Goal: Information Seeking & Learning: Learn about a topic

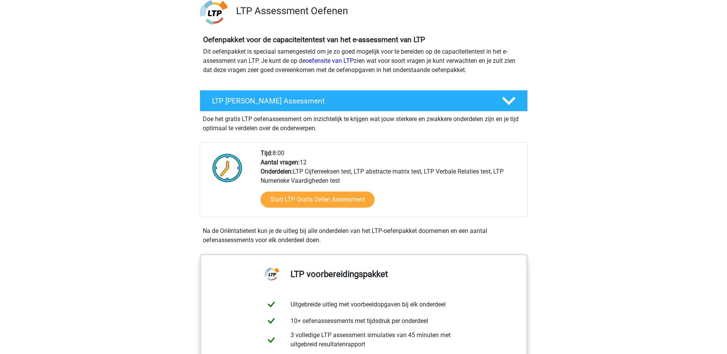
scroll to position [77, 0]
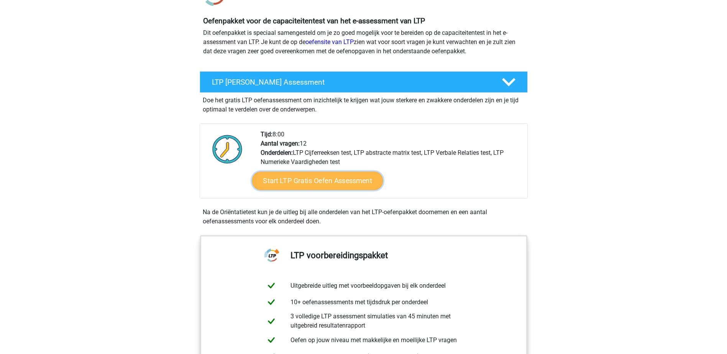
click at [339, 183] on link "Start LTP Gratis Oefen Assessment" at bounding box center [317, 181] width 131 height 18
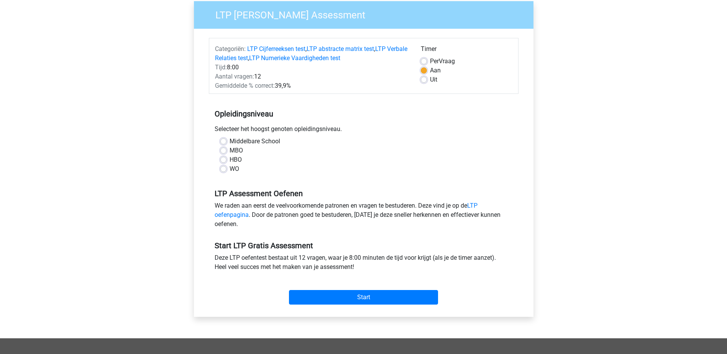
scroll to position [77, 0]
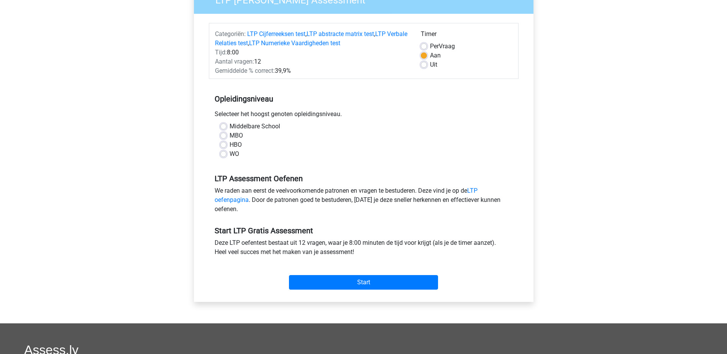
click at [227, 127] on div "Middelbare School" at bounding box center [363, 126] width 287 height 9
click at [319, 158] on div "WO" at bounding box center [363, 154] width 287 height 9
click at [230, 129] on label "Middelbare School" at bounding box center [255, 126] width 51 height 9
click at [225, 129] on input "Middelbare School" at bounding box center [223, 126] width 6 height 8
radio input "true"
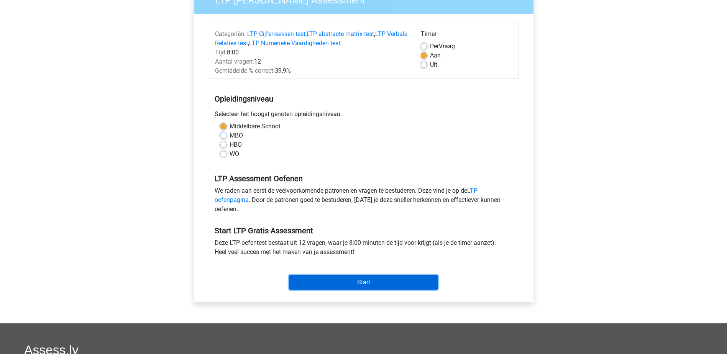
click at [376, 286] on input "Start" at bounding box center [363, 282] width 149 height 15
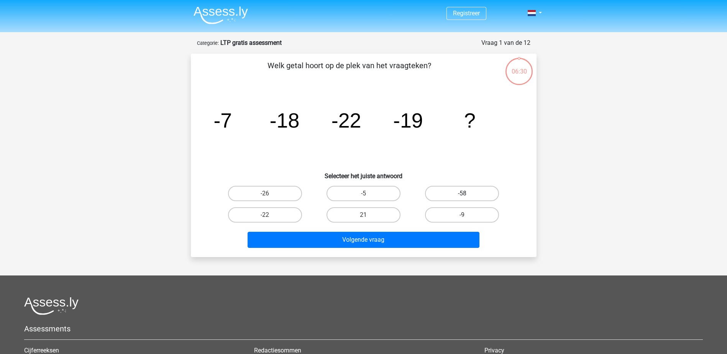
click at [439, 192] on label "-58" at bounding box center [462, 193] width 74 height 15
click at [462, 194] on input "-58" at bounding box center [464, 196] width 5 height 5
radio input "true"
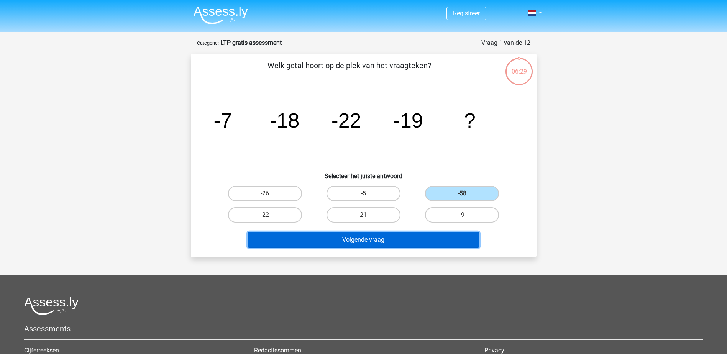
click at [392, 240] on button "Volgende vraag" at bounding box center [364, 240] width 232 height 16
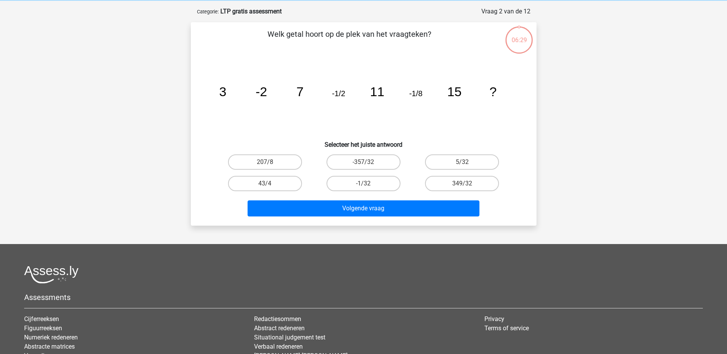
scroll to position [38, 0]
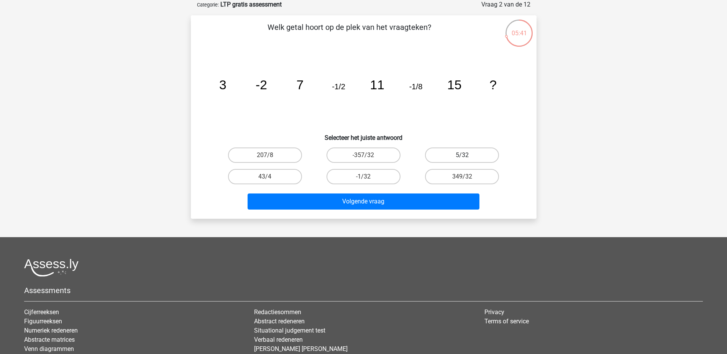
click at [454, 150] on label "5/32" at bounding box center [462, 155] width 74 height 15
click at [462, 155] on input "5/32" at bounding box center [464, 157] width 5 height 5
radio input "true"
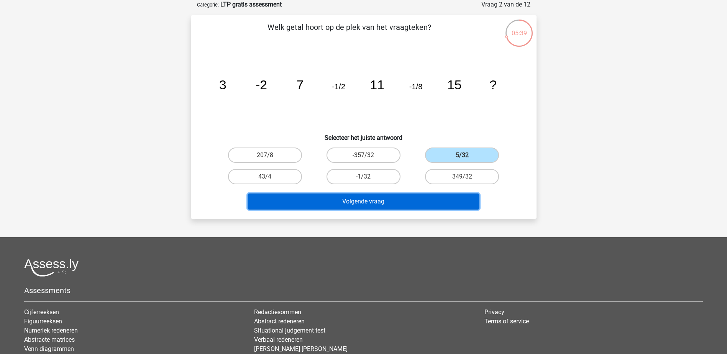
click at [385, 196] on button "Volgende vraag" at bounding box center [364, 202] width 232 height 16
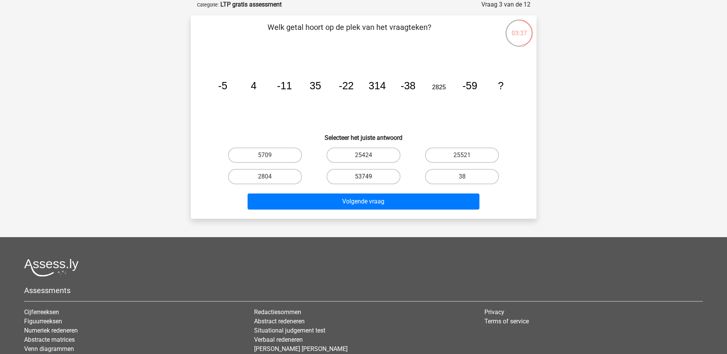
click at [376, 175] on label "53749" at bounding box center [364, 176] width 74 height 15
click at [368, 177] on input "53749" at bounding box center [365, 179] width 5 height 5
radio input "true"
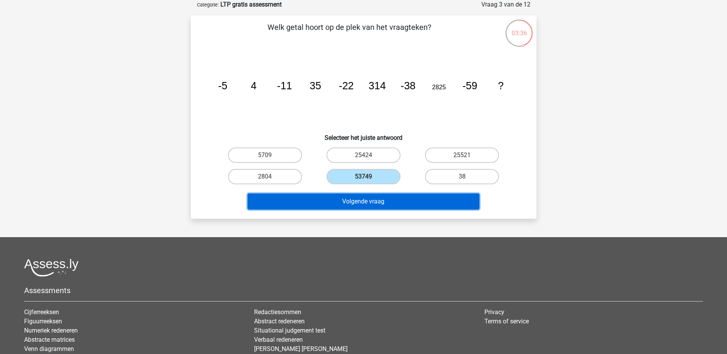
click at [379, 207] on button "Volgende vraag" at bounding box center [364, 202] width 232 height 16
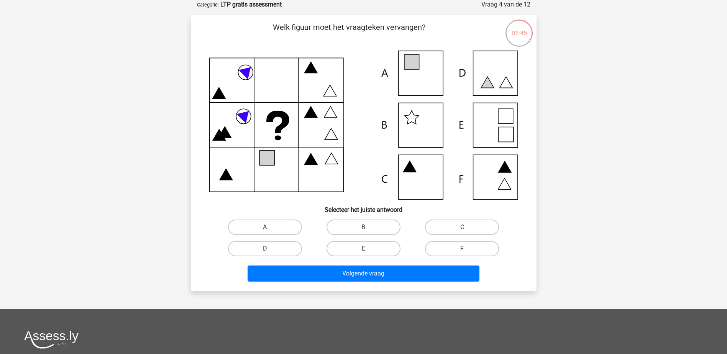
click at [436, 75] on icon at bounding box center [363, 125] width 309 height 149
click at [291, 224] on label "A" at bounding box center [265, 227] width 74 height 15
click at [270, 227] on input "A" at bounding box center [267, 229] width 5 height 5
radio input "true"
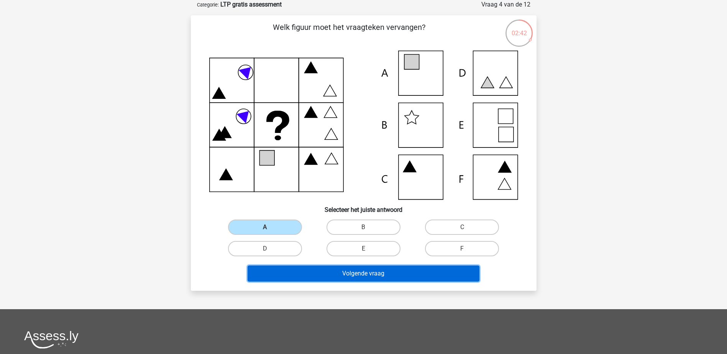
click at [387, 280] on button "Volgende vraag" at bounding box center [364, 274] width 232 height 16
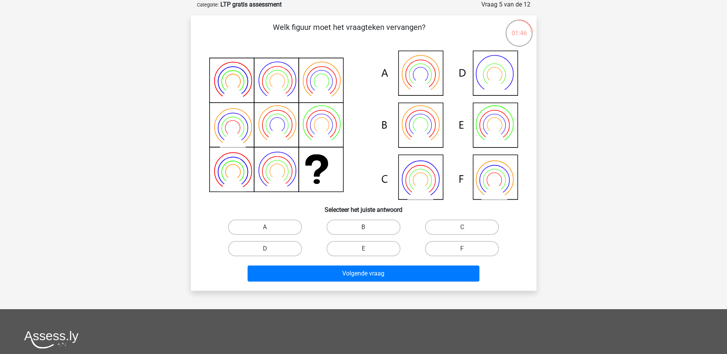
click at [433, 120] on icon at bounding box center [363, 125] width 309 height 149
click at [427, 134] on icon at bounding box center [420, 125] width 22 height 22
click at [364, 224] on label "B" at bounding box center [364, 227] width 74 height 15
click at [364, 227] on input "B" at bounding box center [365, 229] width 5 height 5
radio input "true"
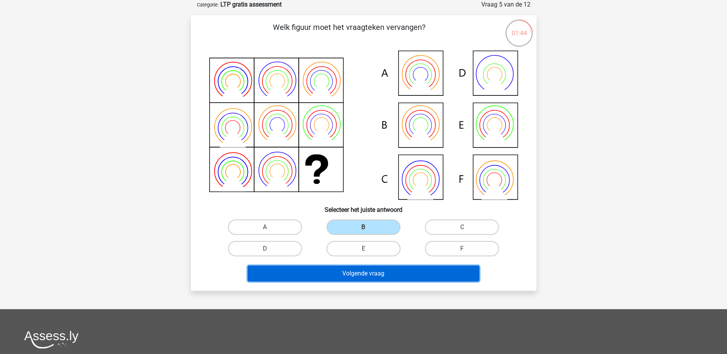
click at [376, 275] on button "Volgende vraag" at bounding box center [364, 274] width 232 height 16
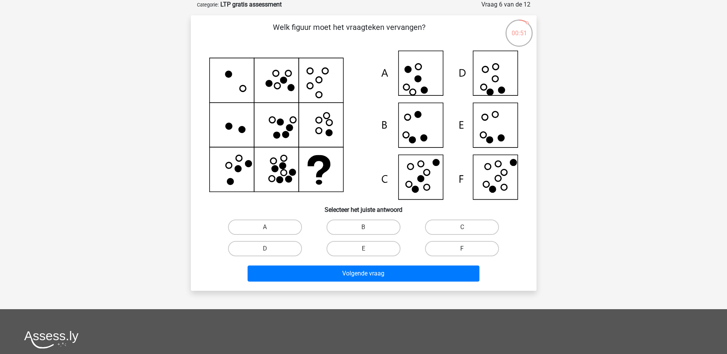
click at [491, 249] on label "F" at bounding box center [462, 248] width 74 height 15
click at [467, 249] on input "F" at bounding box center [464, 251] width 5 height 5
radio input "true"
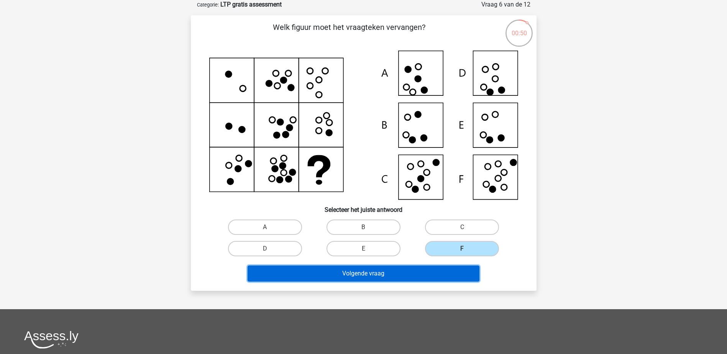
click at [411, 281] on button "Volgende vraag" at bounding box center [364, 274] width 232 height 16
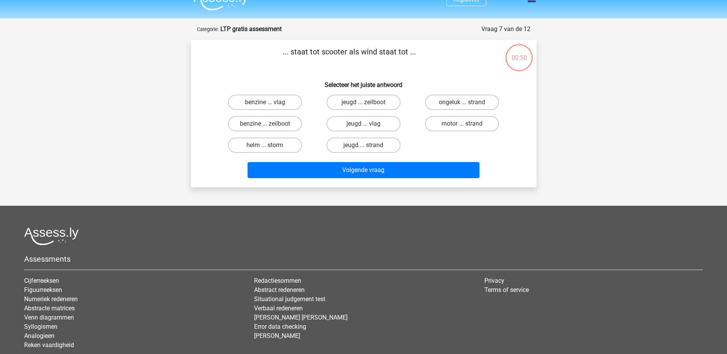
scroll to position [0, 0]
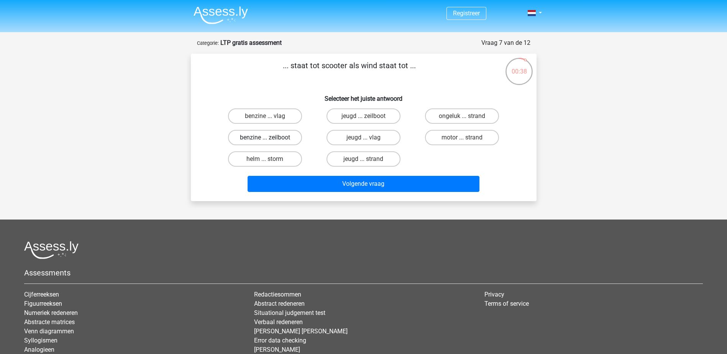
click at [275, 140] on label "benzine ... zeilboot" at bounding box center [265, 137] width 74 height 15
click at [270, 140] on input "benzine ... zeilboot" at bounding box center [267, 140] width 5 height 5
radio input "true"
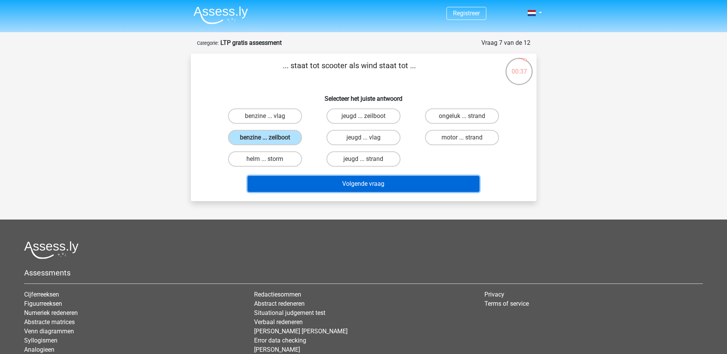
click at [349, 182] on button "Volgende vraag" at bounding box center [364, 184] width 232 height 16
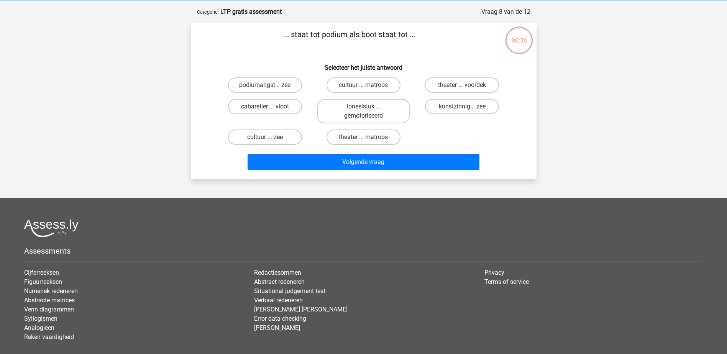
scroll to position [38, 0]
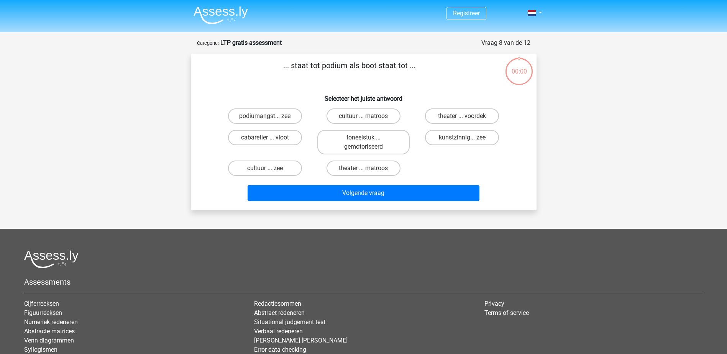
scroll to position [38, 0]
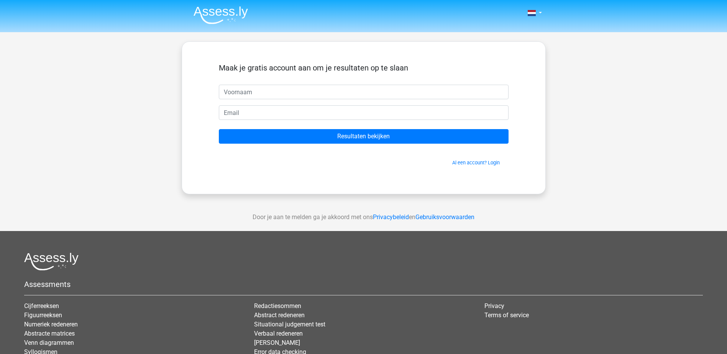
click at [339, 98] on input "text" at bounding box center [364, 92] width 290 height 15
type input "collin"
type input "[EMAIL_ADDRESS][DOMAIN_NAME]"
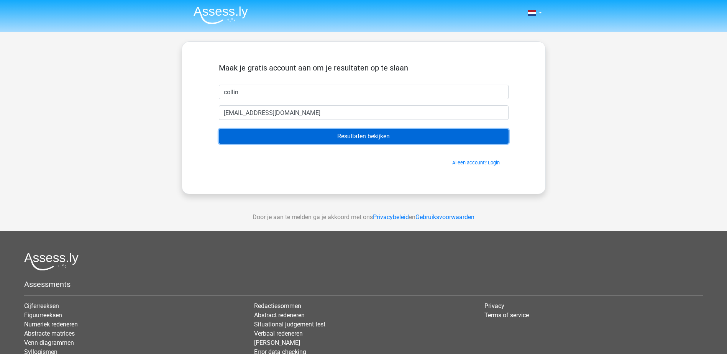
click at [381, 140] on input "Resultaten bekijken" at bounding box center [364, 136] width 290 height 15
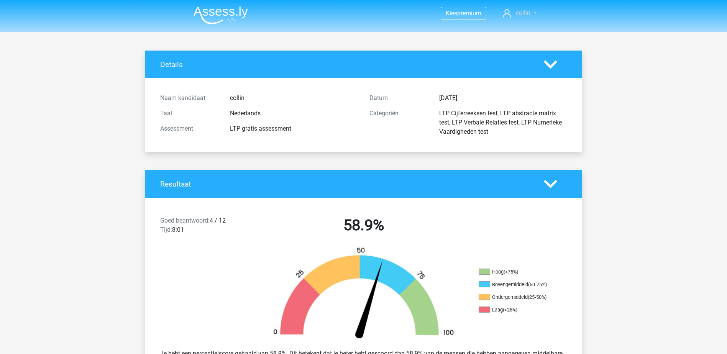
click at [513, 13] on link "collin" at bounding box center [520, 12] width 40 height 9
click at [389, 66] on h4 "Details" at bounding box center [346, 64] width 372 height 9
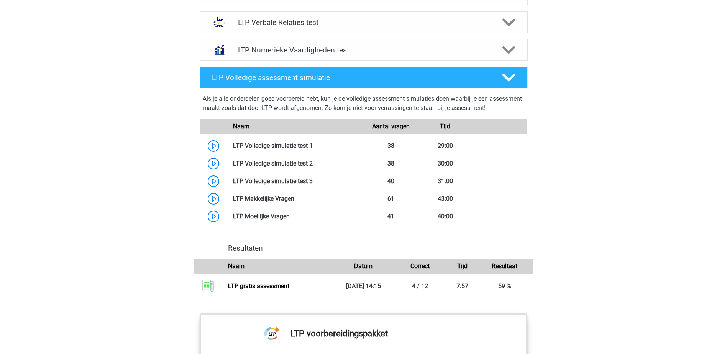
scroll to position [537, 0]
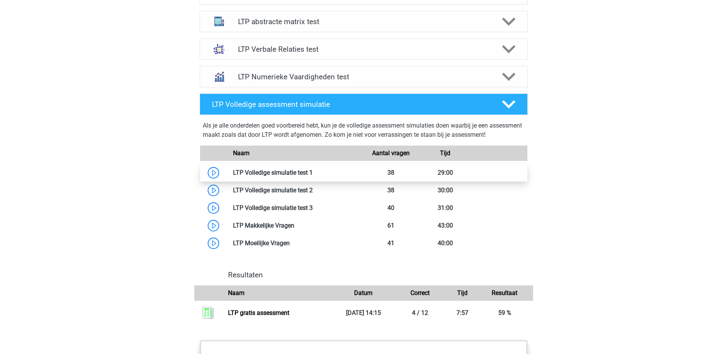
click at [313, 176] on link at bounding box center [313, 172] width 0 height 7
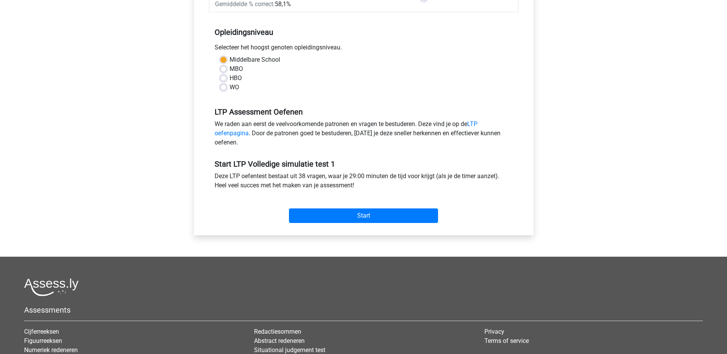
scroll to position [153, 0]
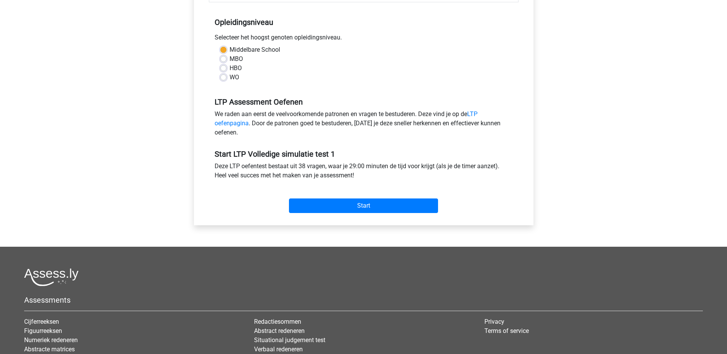
click at [230, 62] on label "MBO" at bounding box center [236, 58] width 13 height 9
click at [222, 62] on input "MBO" at bounding box center [223, 58] width 6 height 8
radio input "true"
click at [373, 205] on input "Start" at bounding box center [363, 206] width 149 height 15
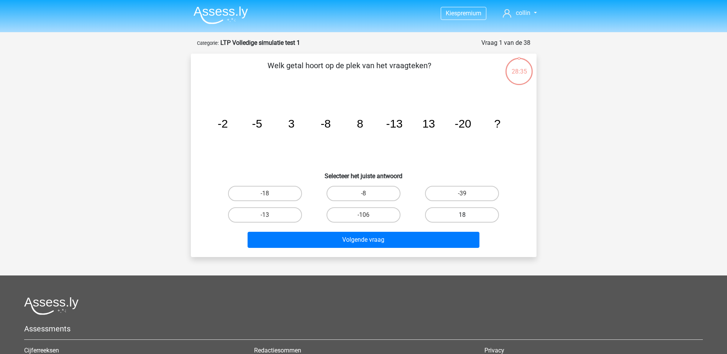
click at [454, 215] on label "18" at bounding box center [462, 214] width 74 height 15
click at [462, 215] on input "18" at bounding box center [464, 217] width 5 height 5
radio input "true"
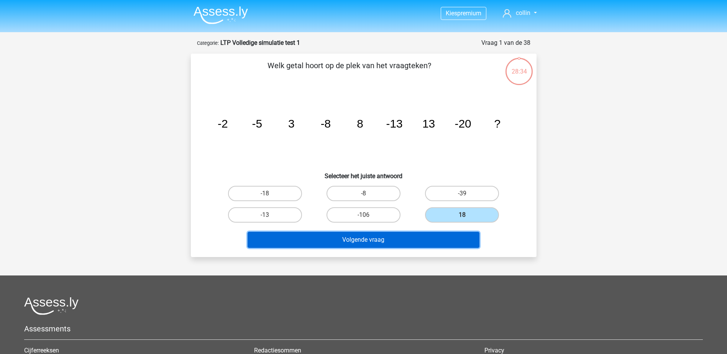
click at [396, 237] on button "Volgende vraag" at bounding box center [364, 240] width 232 height 16
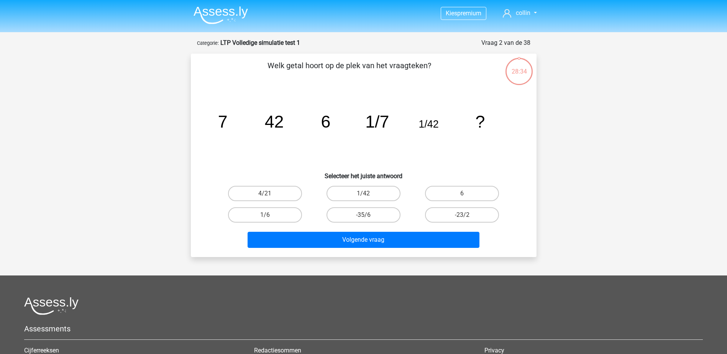
scroll to position [38, 0]
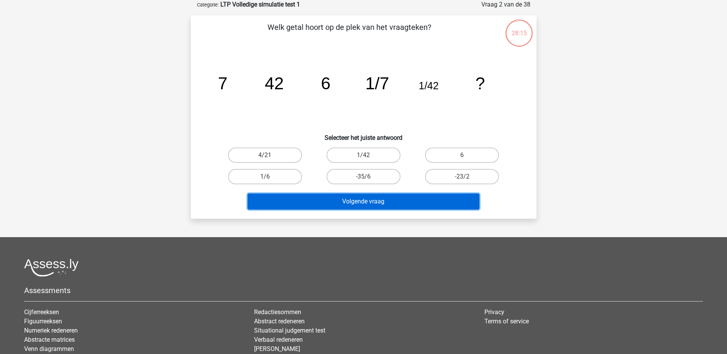
click at [400, 201] on button "Volgende vraag" at bounding box center [364, 202] width 232 height 16
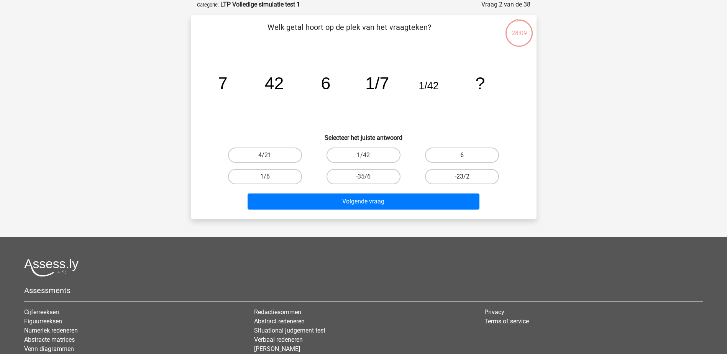
click at [437, 173] on label "-23/2" at bounding box center [462, 176] width 74 height 15
click at [462, 177] on input "-23/2" at bounding box center [464, 179] width 5 height 5
radio input "true"
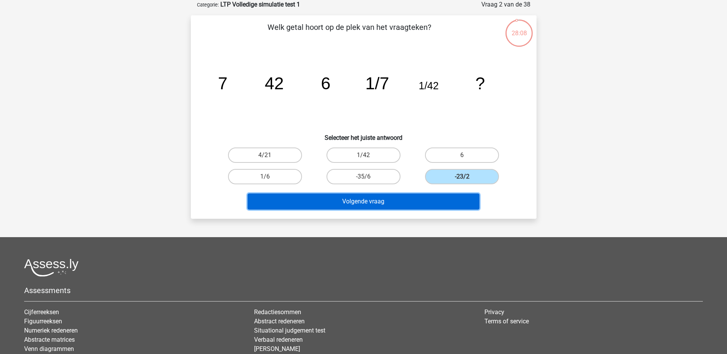
click at [371, 202] on button "Volgende vraag" at bounding box center [364, 202] width 232 height 16
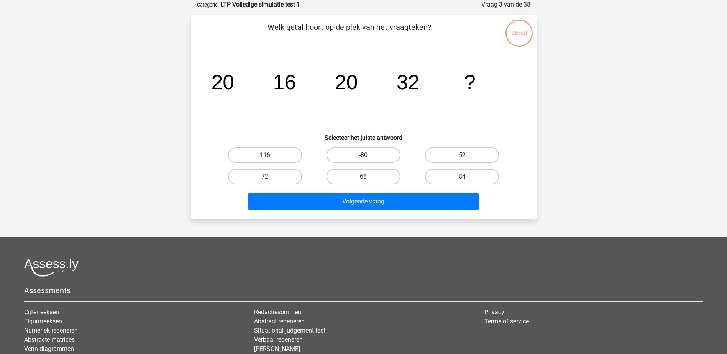
click at [363, 179] on label "68" at bounding box center [364, 176] width 74 height 15
click at [363, 179] on input "68" at bounding box center [365, 179] width 5 height 5
radio input "true"
click at [435, 182] on label "84" at bounding box center [462, 176] width 74 height 15
click at [462, 182] on input "84" at bounding box center [464, 179] width 5 height 5
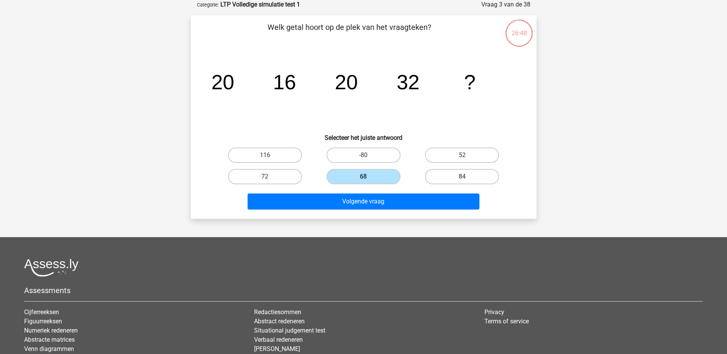
radio input "true"
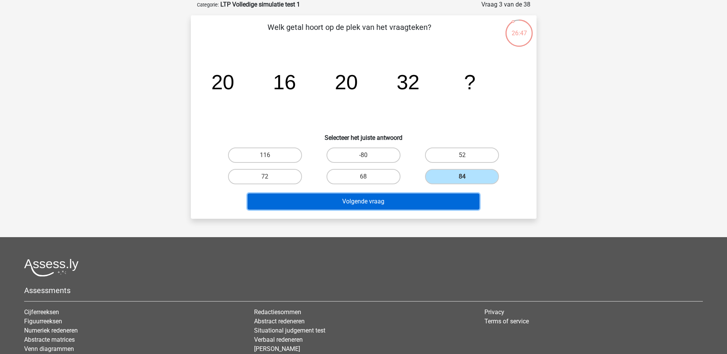
click at [355, 199] on button "Volgende vraag" at bounding box center [364, 202] width 232 height 16
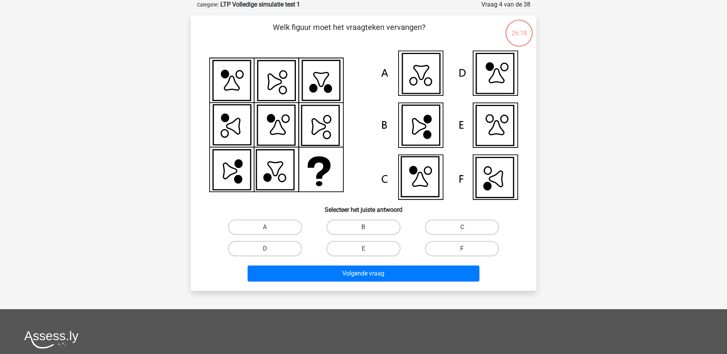
click at [460, 250] on label "F" at bounding box center [462, 248] width 74 height 15
click at [462, 250] on input "F" at bounding box center [464, 251] width 5 height 5
radio input "true"
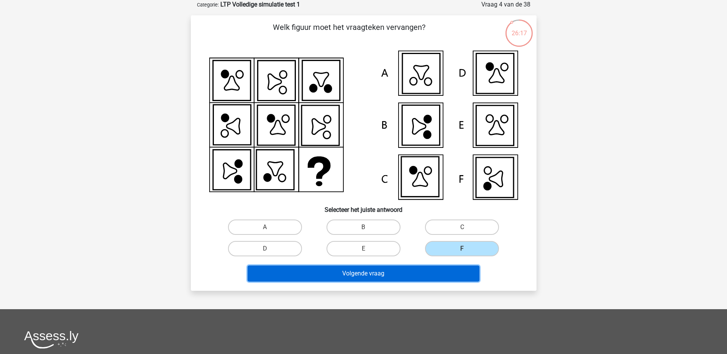
click at [388, 271] on button "Volgende vraag" at bounding box center [364, 274] width 232 height 16
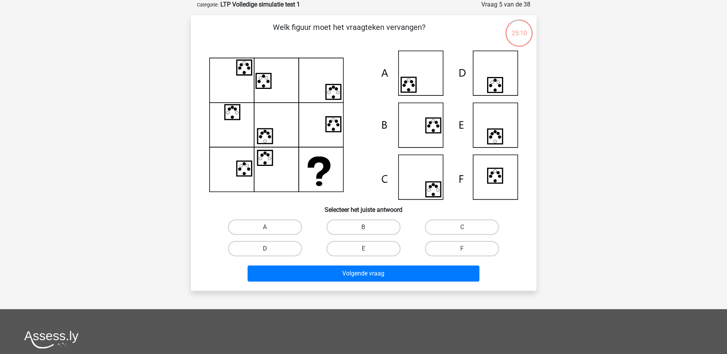
click at [289, 254] on label "D" at bounding box center [265, 248] width 74 height 15
click at [270, 254] on input "D" at bounding box center [267, 251] width 5 height 5
radio input "true"
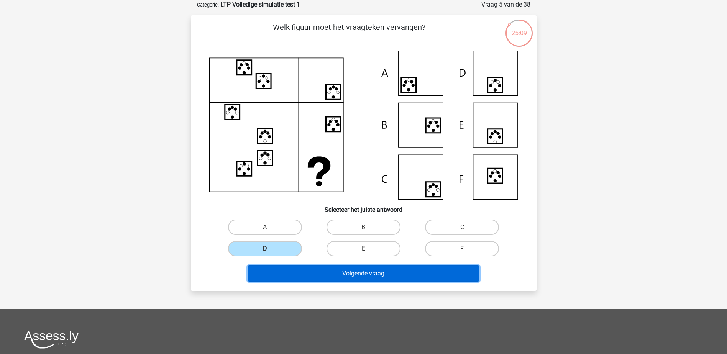
click at [337, 271] on button "Volgende vraag" at bounding box center [364, 274] width 232 height 16
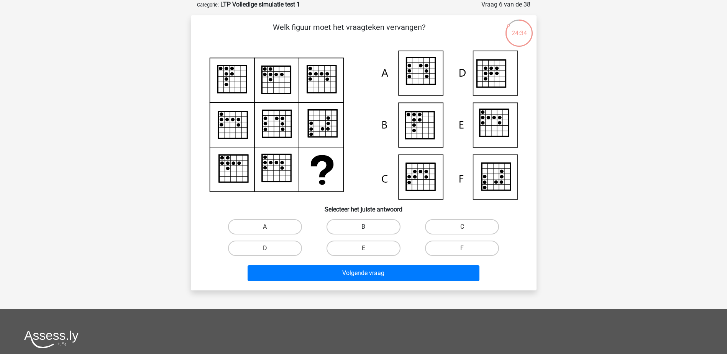
click at [372, 230] on label "B" at bounding box center [364, 226] width 74 height 15
click at [368, 230] on input "B" at bounding box center [365, 229] width 5 height 5
radio input "true"
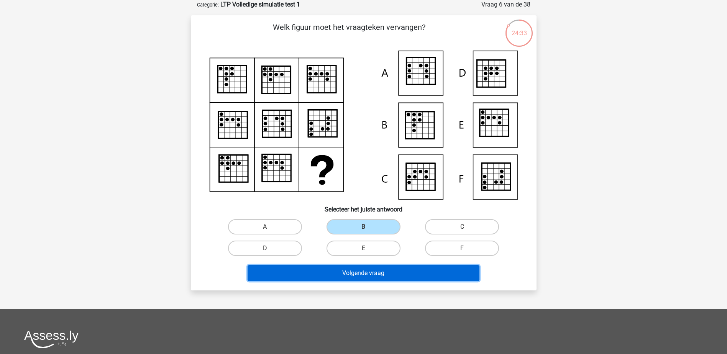
click at [377, 276] on button "Volgende vraag" at bounding box center [364, 273] width 232 height 16
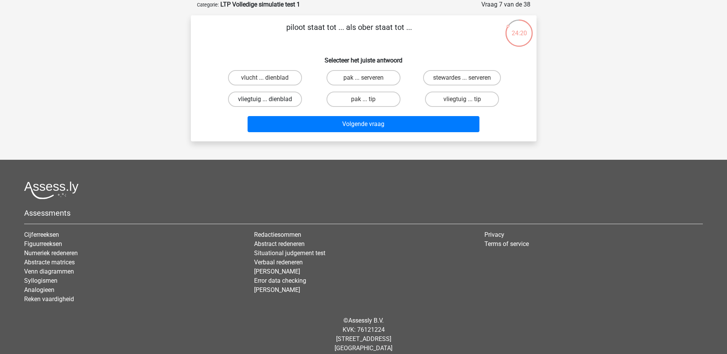
click at [284, 101] on label "vliegtuig ... dienblad" at bounding box center [265, 99] width 74 height 15
click at [270, 101] on input "vliegtuig ... dienblad" at bounding box center [267, 101] width 5 height 5
radio input "true"
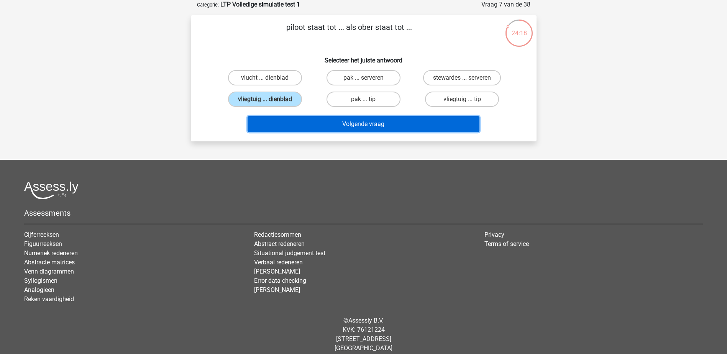
click at [352, 130] on button "Volgende vraag" at bounding box center [364, 124] width 232 height 16
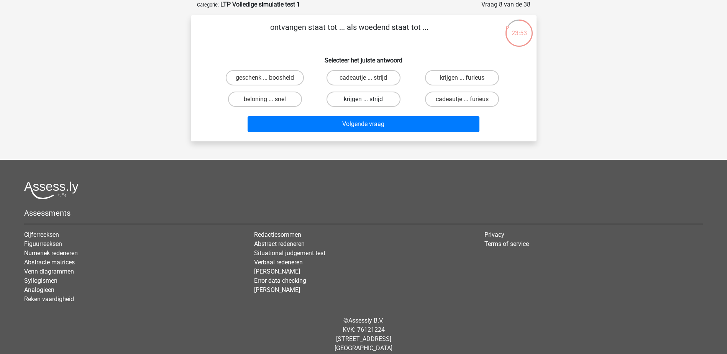
click at [370, 99] on label "krijgen ... strijd" at bounding box center [364, 99] width 74 height 15
click at [368, 99] on input "krijgen ... strijd" at bounding box center [365, 101] width 5 height 5
radio input "true"
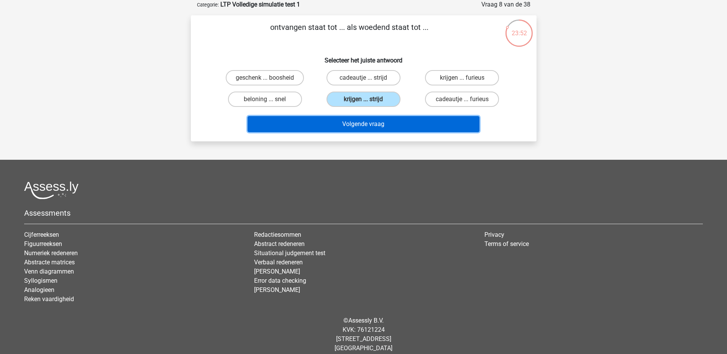
click at [371, 126] on button "Volgende vraag" at bounding box center [364, 124] width 232 height 16
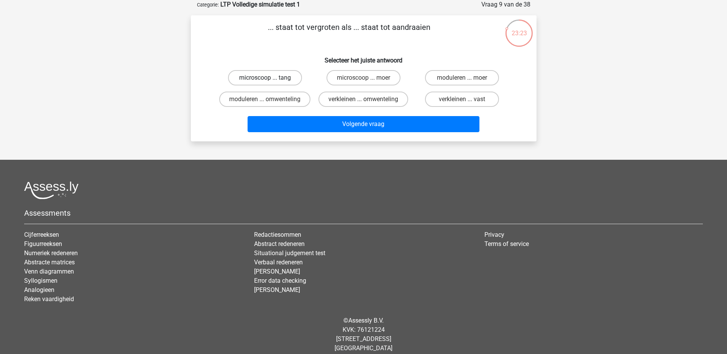
click at [266, 77] on label "microscoop ... tang" at bounding box center [265, 77] width 74 height 15
click at [266, 78] on input "microscoop ... tang" at bounding box center [267, 80] width 5 height 5
radio input "true"
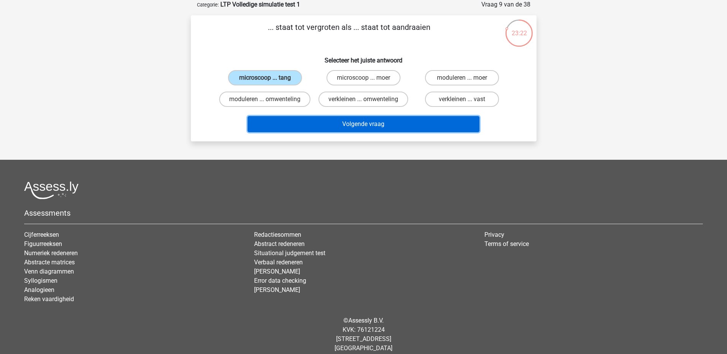
click at [335, 120] on button "Volgende vraag" at bounding box center [364, 124] width 232 height 16
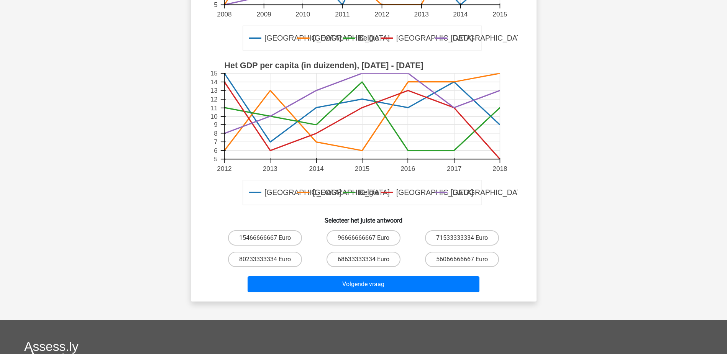
scroll to position [192, 0]
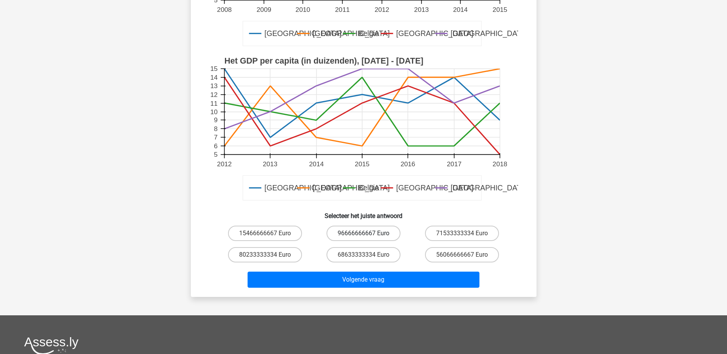
click at [356, 235] on label "96666666667 Euro" at bounding box center [364, 233] width 74 height 15
click at [363, 235] on input "96666666667 Euro" at bounding box center [365, 235] width 5 height 5
radio input "true"
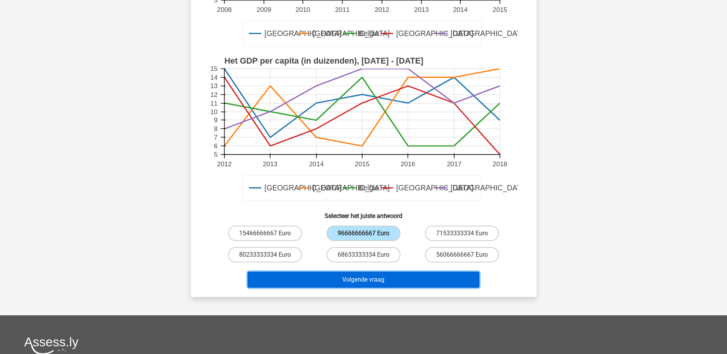
click at [369, 279] on button "Volgende vraag" at bounding box center [364, 280] width 232 height 16
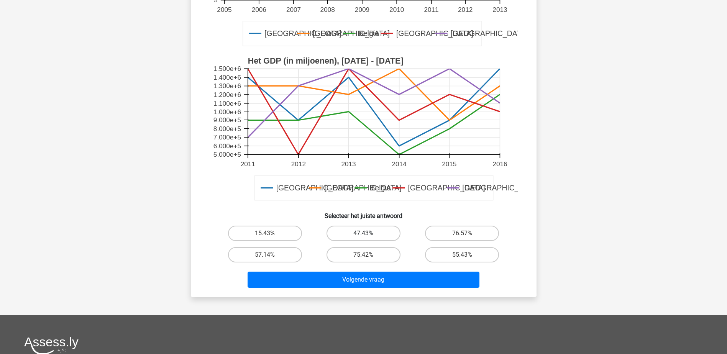
click at [352, 230] on label "47.43%" at bounding box center [364, 233] width 74 height 15
click at [363, 233] on input "47.43%" at bounding box center [365, 235] width 5 height 5
radio input "true"
click at [282, 236] on label "15.43%" at bounding box center [265, 233] width 74 height 15
click at [270, 236] on input "15.43%" at bounding box center [267, 235] width 5 height 5
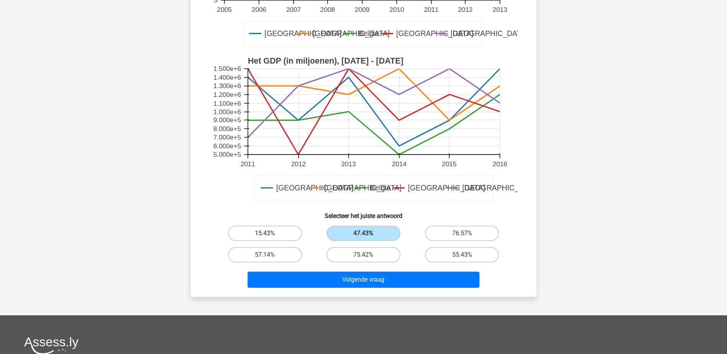
radio input "true"
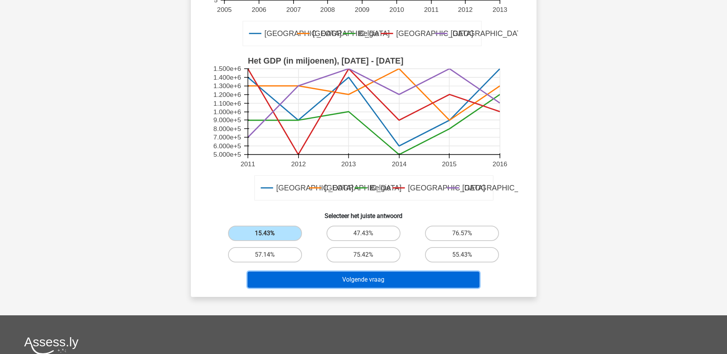
click at [337, 278] on button "Volgende vraag" at bounding box center [364, 280] width 232 height 16
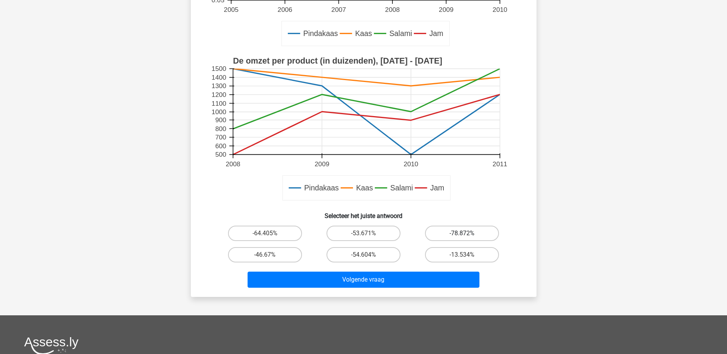
click at [435, 237] on label "-78.872%" at bounding box center [462, 233] width 74 height 15
click at [462, 237] on input "-78.872%" at bounding box center [464, 235] width 5 height 5
radio input "true"
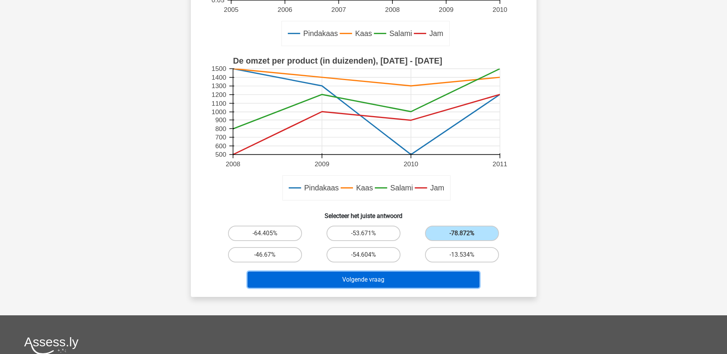
click at [377, 285] on button "Volgende vraag" at bounding box center [364, 280] width 232 height 16
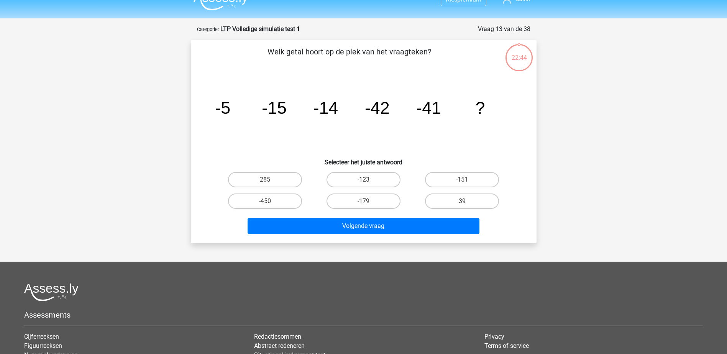
scroll to position [0, 0]
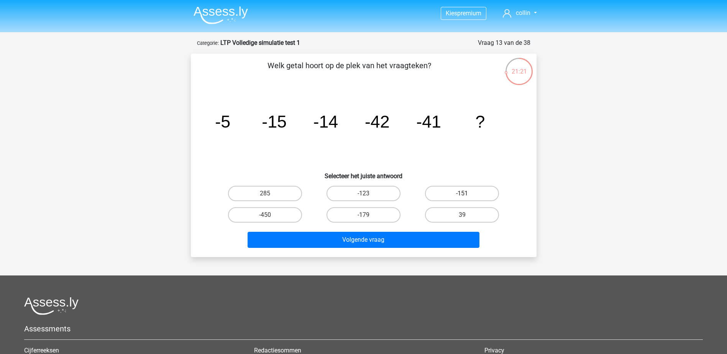
click at [455, 189] on label "-151" at bounding box center [462, 193] width 74 height 15
click at [462, 194] on input "-151" at bounding box center [464, 196] width 5 height 5
radio input "true"
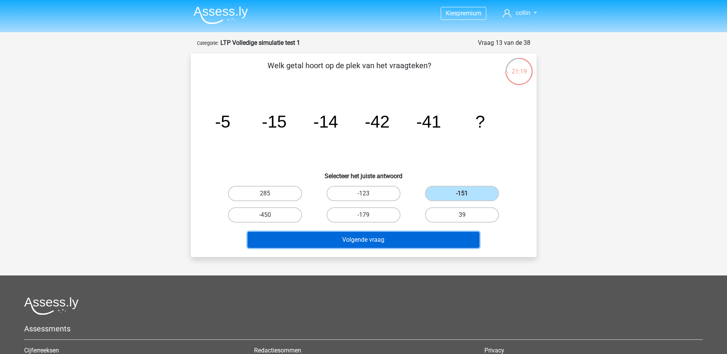
click at [376, 235] on button "Volgende vraag" at bounding box center [364, 240] width 232 height 16
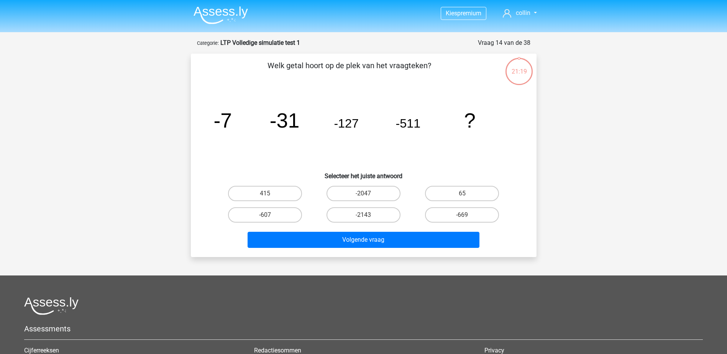
scroll to position [38, 0]
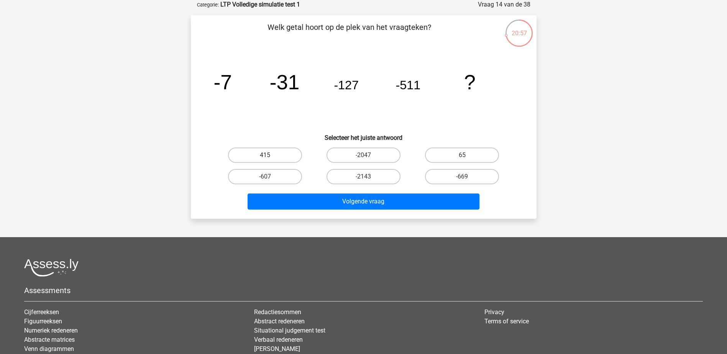
click at [279, 153] on label "415" at bounding box center [265, 155] width 74 height 15
click at [270, 155] on input "415" at bounding box center [267, 157] width 5 height 5
radio input "true"
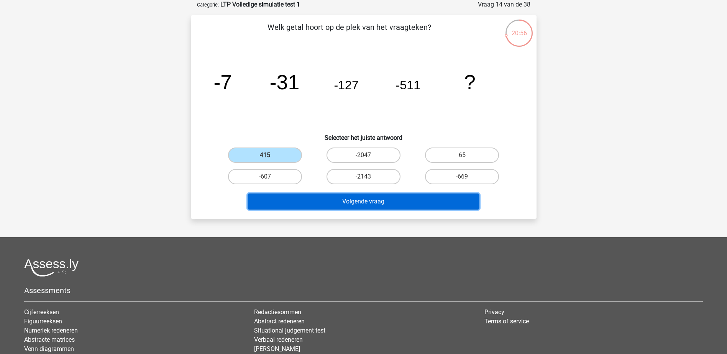
click at [432, 199] on button "Volgende vraag" at bounding box center [364, 202] width 232 height 16
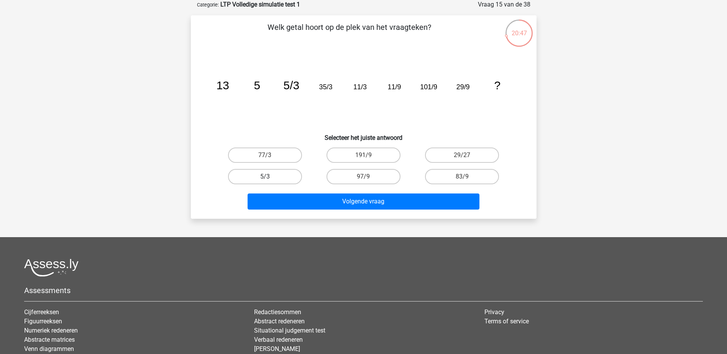
click at [271, 172] on label "5/3" at bounding box center [265, 176] width 74 height 15
click at [270, 177] on input "5/3" at bounding box center [267, 179] width 5 height 5
radio input "true"
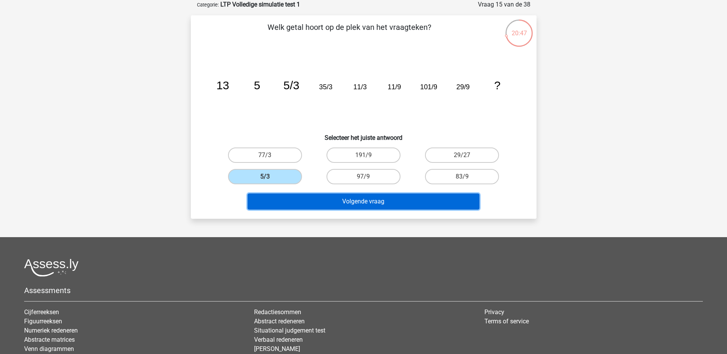
click at [343, 206] on button "Volgende vraag" at bounding box center [364, 202] width 232 height 16
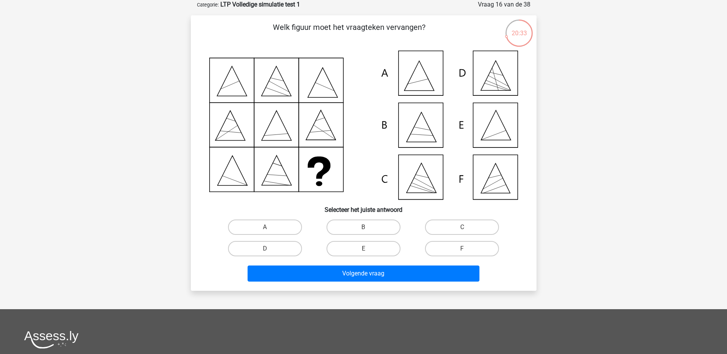
click at [504, 128] on icon at bounding box center [363, 125] width 309 height 149
click at [361, 257] on div "E" at bounding box center [363, 248] width 99 height 21
click at [366, 252] on input "E" at bounding box center [365, 251] width 5 height 5
radio input "true"
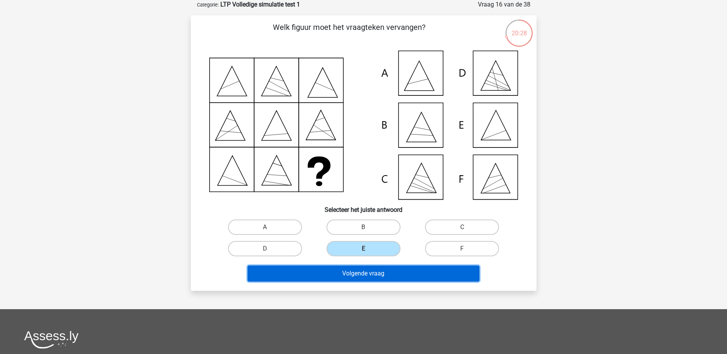
click at [378, 279] on button "Volgende vraag" at bounding box center [364, 274] width 232 height 16
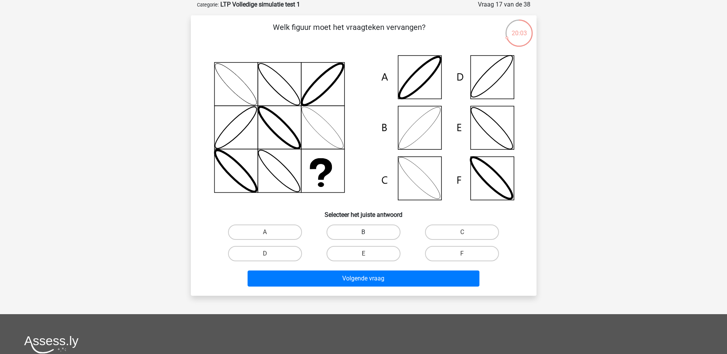
click at [338, 232] on label "B" at bounding box center [364, 232] width 74 height 15
click at [363, 232] on input "B" at bounding box center [365, 234] width 5 height 5
radio input "true"
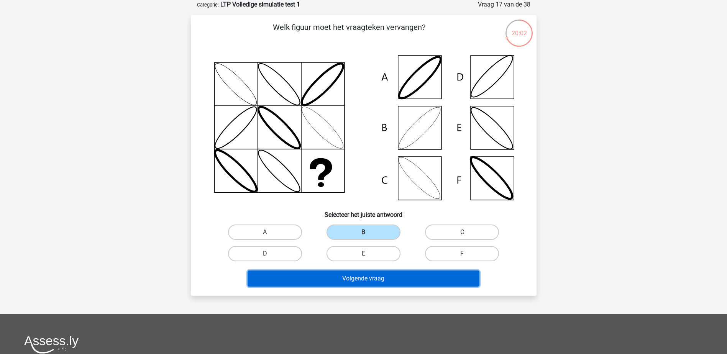
click at [357, 281] on button "Volgende vraag" at bounding box center [364, 279] width 232 height 16
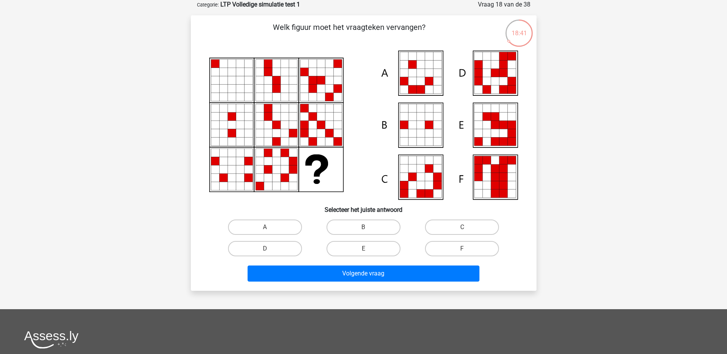
click at [437, 187] on icon at bounding box center [437, 185] width 8 height 8
click at [452, 228] on label "C" at bounding box center [462, 227] width 74 height 15
click at [462, 228] on input "C" at bounding box center [464, 229] width 5 height 5
radio input "true"
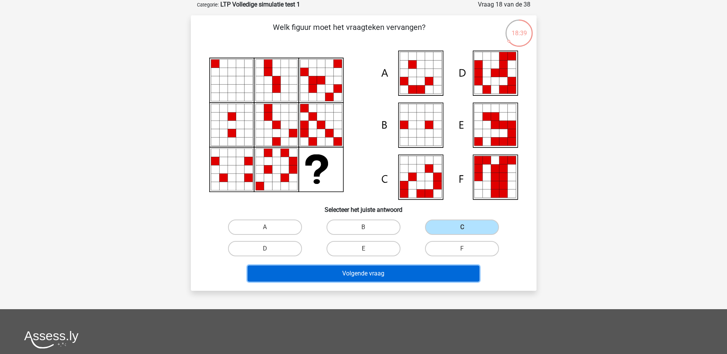
click at [450, 271] on button "Volgende vraag" at bounding box center [364, 274] width 232 height 16
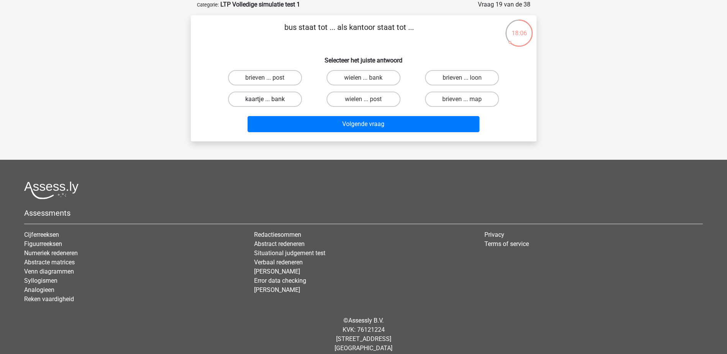
click at [288, 95] on label "kaartje ... bank" at bounding box center [265, 99] width 74 height 15
click at [270, 99] on input "kaartje ... bank" at bounding box center [267, 101] width 5 height 5
radio input "true"
click at [429, 105] on label "brieven ... map" at bounding box center [462, 99] width 74 height 15
click at [462, 104] on input "brieven ... map" at bounding box center [464, 101] width 5 height 5
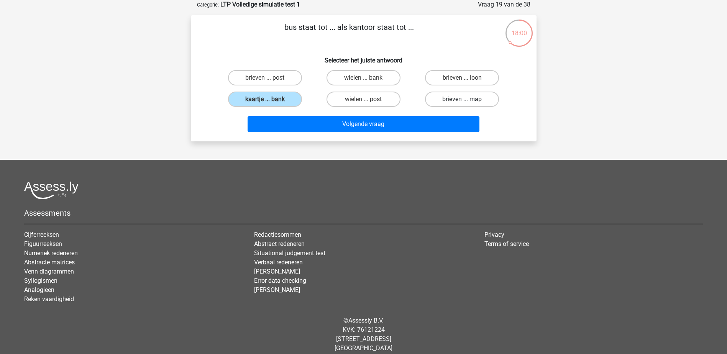
radio input "true"
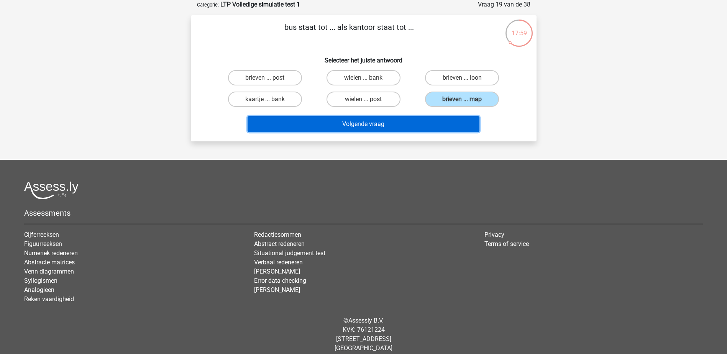
click at [391, 130] on button "Volgende vraag" at bounding box center [364, 124] width 232 height 16
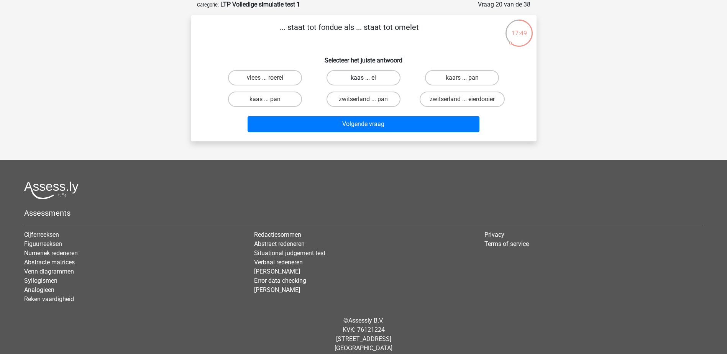
click at [335, 81] on label "kaas ... ei" at bounding box center [364, 77] width 74 height 15
click at [363, 81] on input "kaas ... ei" at bounding box center [365, 80] width 5 height 5
radio input "true"
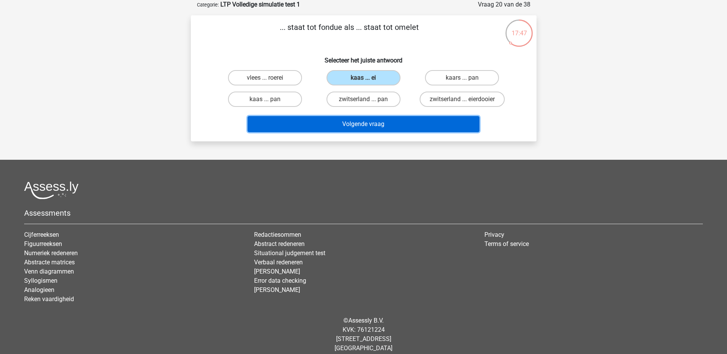
click at [325, 120] on button "Volgende vraag" at bounding box center [364, 124] width 232 height 16
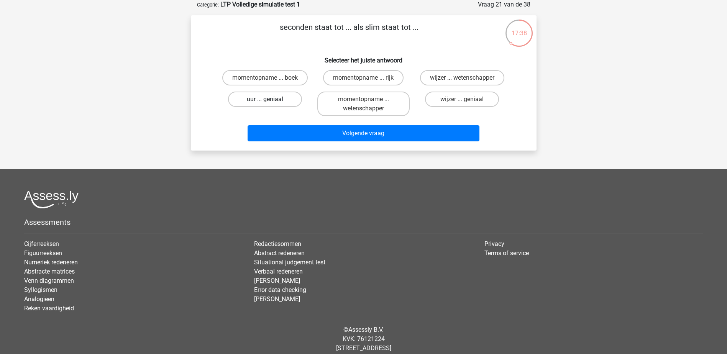
click at [273, 102] on label "uur ... geniaal" at bounding box center [265, 99] width 74 height 15
click at [270, 102] on input "uur ... geniaal" at bounding box center [267, 101] width 5 height 5
radio input "true"
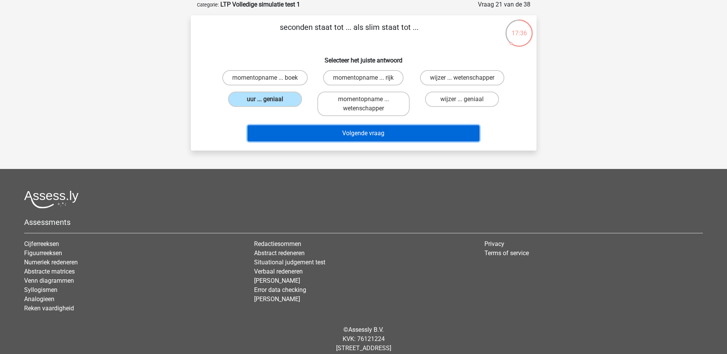
click at [297, 138] on button "Volgende vraag" at bounding box center [364, 133] width 232 height 16
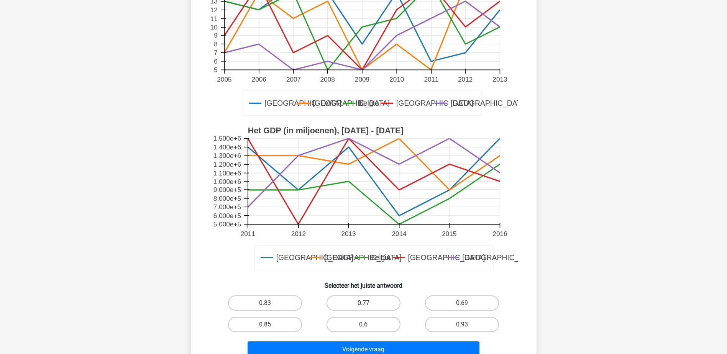
scroll to position [192, 0]
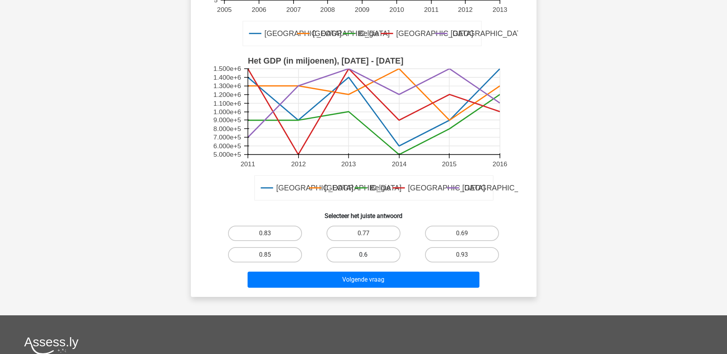
click at [379, 248] on label "0.6" at bounding box center [364, 254] width 74 height 15
click at [368, 255] on input "0.6" at bounding box center [365, 257] width 5 height 5
radio input "true"
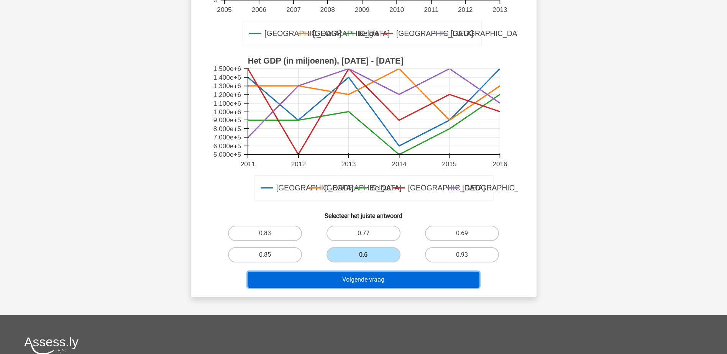
click at [389, 288] on button "Volgende vraag" at bounding box center [364, 280] width 232 height 16
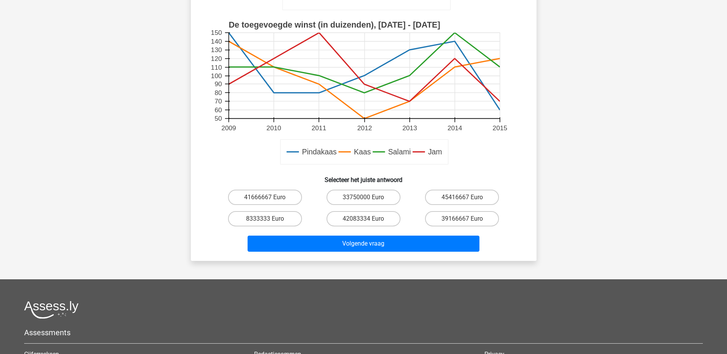
scroll to position [268, 0]
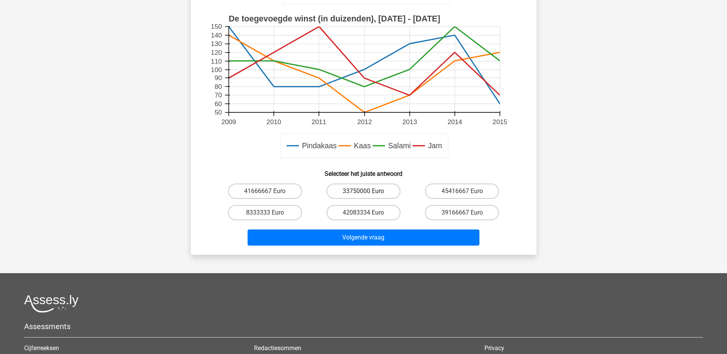
click at [359, 191] on label "33750000 Euro" at bounding box center [364, 191] width 74 height 15
click at [363, 191] on input "33750000 Euro" at bounding box center [365, 193] width 5 height 5
radio input "true"
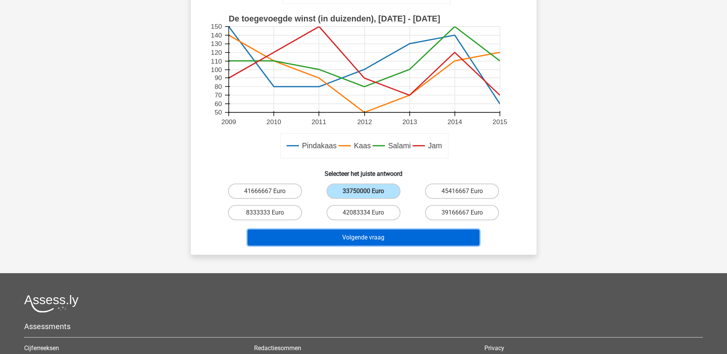
click at [380, 235] on button "Volgende vraag" at bounding box center [364, 238] width 232 height 16
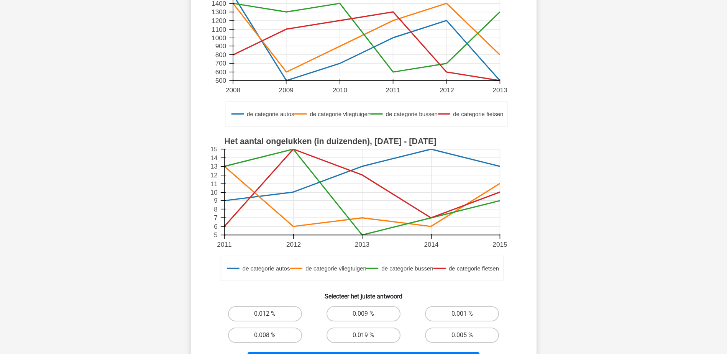
scroll to position [192, 0]
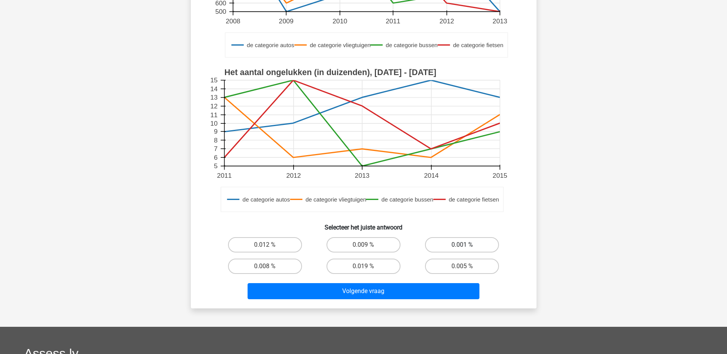
click at [451, 242] on label "0.001 %" at bounding box center [462, 244] width 74 height 15
click at [462, 245] on input "0.001 %" at bounding box center [464, 247] width 5 height 5
radio input "true"
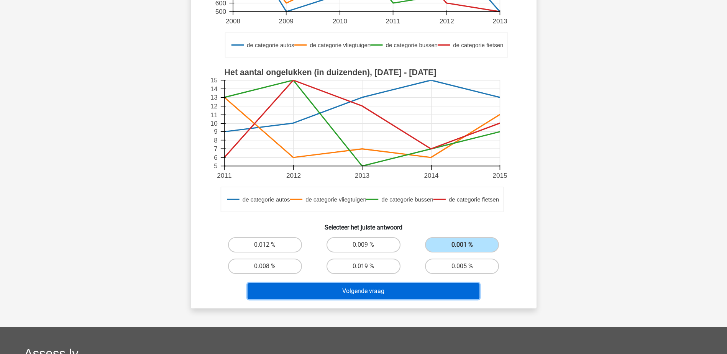
click at [419, 293] on button "Volgende vraag" at bounding box center [364, 291] width 232 height 16
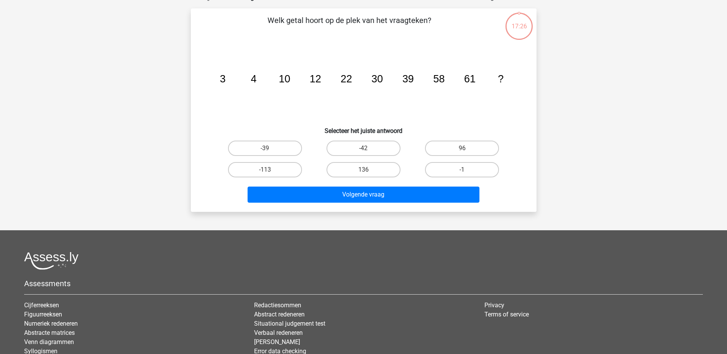
scroll to position [38, 0]
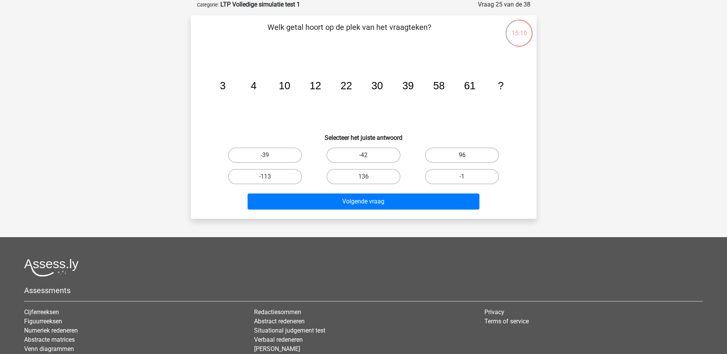
click at [460, 157] on label "96" at bounding box center [462, 155] width 74 height 15
click at [462, 157] on input "96" at bounding box center [464, 157] width 5 height 5
radio input "true"
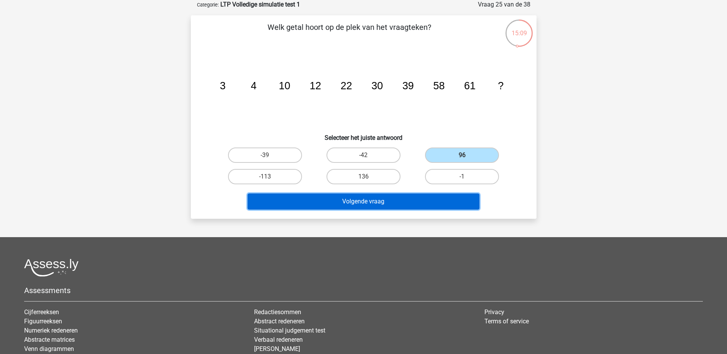
click at [444, 207] on button "Volgende vraag" at bounding box center [364, 202] width 232 height 16
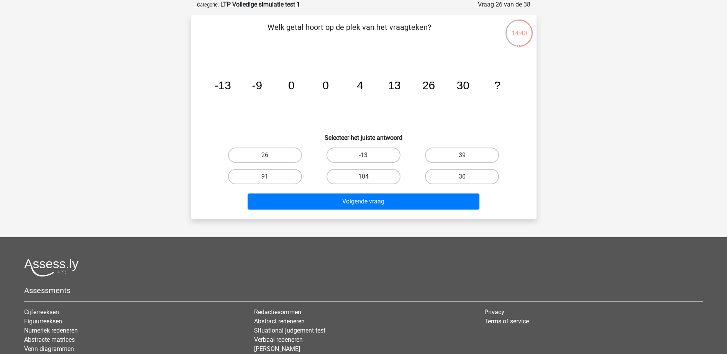
click at [468, 171] on label "30" at bounding box center [462, 176] width 74 height 15
click at [467, 177] on input "30" at bounding box center [464, 179] width 5 height 5
radio input "true"
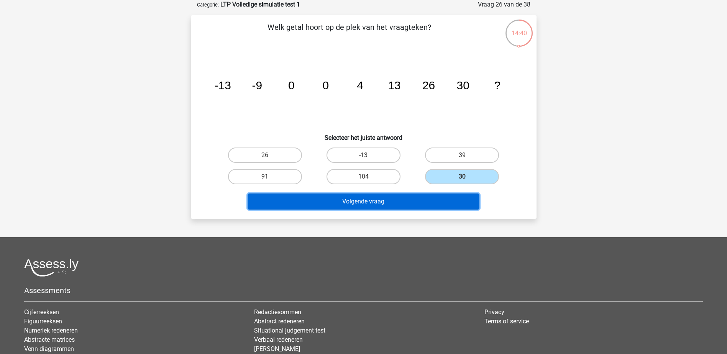
click at [424, 202] on button "Volgende vraag" at bounding box center [364, 202] width 232 height 16
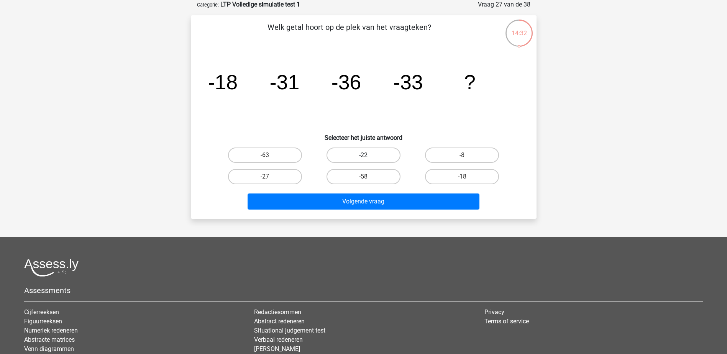
click at [371, 157] on label "-22" at bounding box center [364, 155] width 74 height 15
click at [368, 157] on input "-22" at bounding box center [365, 157] width 5 height 5
radio input "true"
click at [266, 182] on label "-27" at bounding box center [265, 176] width 74 height 15
click at [266, 182] on input "-27" at bounding box center [267, 179] width 5 height 5
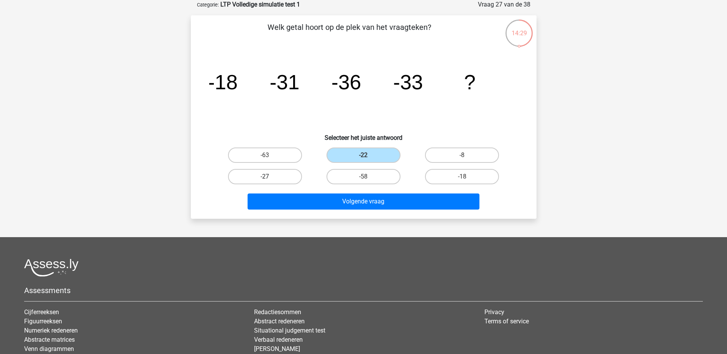
radio input "true"
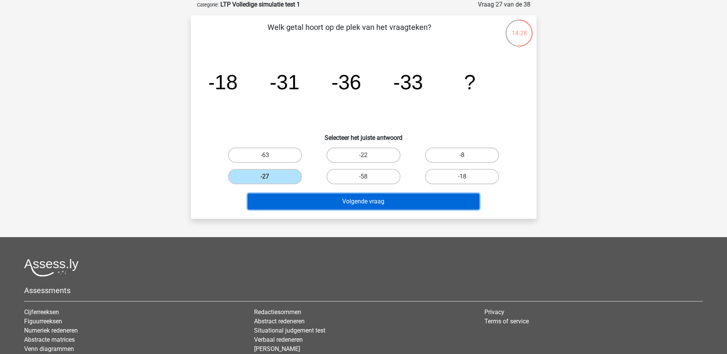
click at [315, 204] on button "Volgende vraag" at bounding box center [364, 202] width 232 height 16
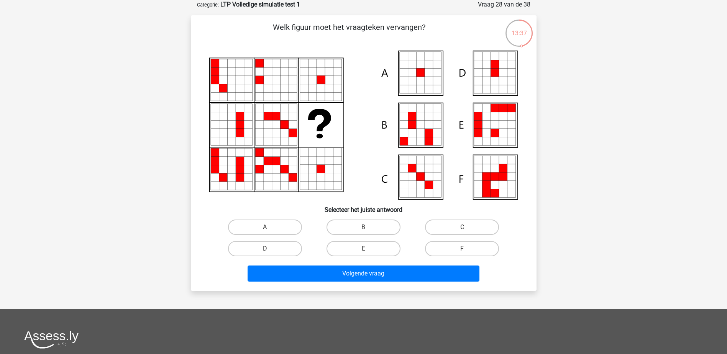
click at [418, 76] on icon at bounding box center [420, 73] width 8 height 8
click at [287, 232] on label "A" at bounding box center [265, 227] width 74 height 15
click at [270, 232] on input "A" at bounding box center [267, 229] width 5 height 5
radio input "true"
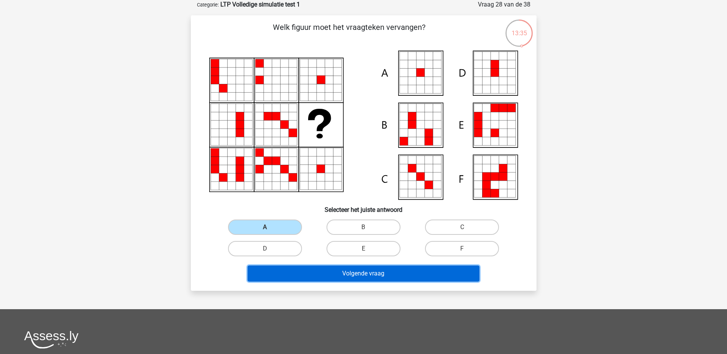
click at [375, 275] on button "Volgende vraag" at bounding box center [364, 274] width 232 height 16
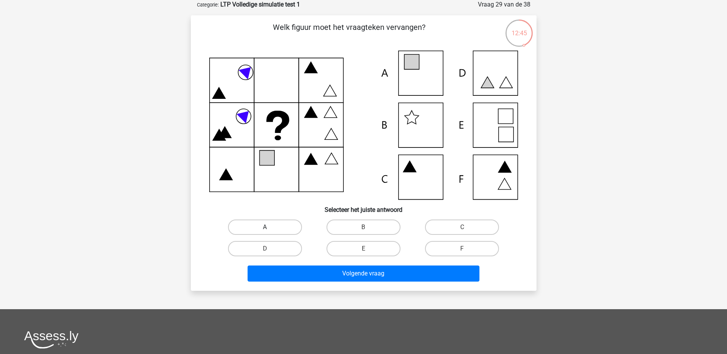
click at [283, 226] on label "A" at bounding box center [265, 227] width 74 height 15
click at [270, 227] on input "A" at bounding box center [267, 229] width 5 height 5
radio input "true"
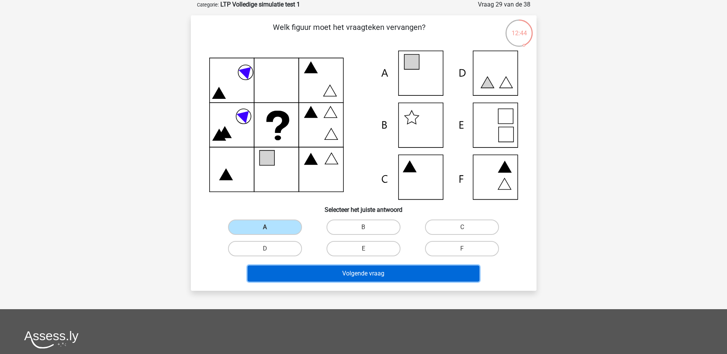
click at [360, 271] on button "Volgende vraag" at bounding box center [364, 274] width 232 height 16
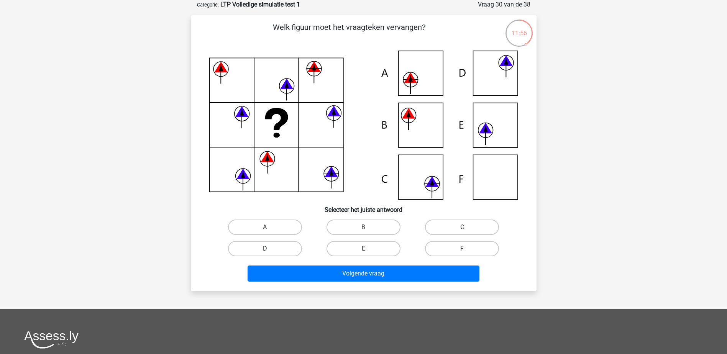
click at [291, 253] on label "D" at bounding box center [265, 248] width 74 height 15
click at [270, 253] on input "D" at bounding box center [267, 251] width 5 height 5
radio input "true"
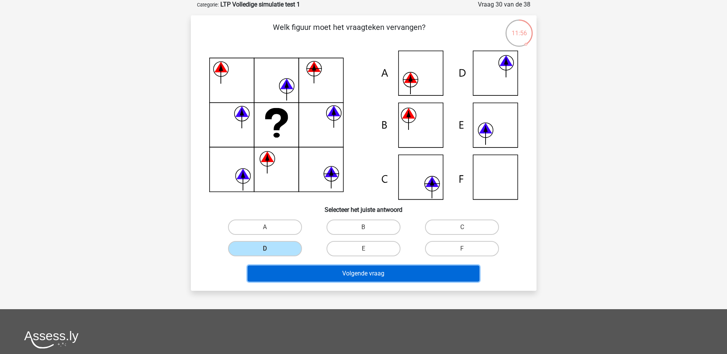
click at [333, 275] on button "Volgende vraag" at bounding box center [364, 274] width 232 height 16
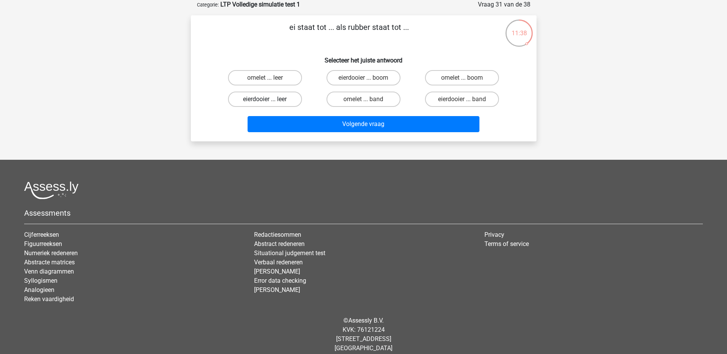
click at [297, 102] on label "eierdooier ... leer" at bounding box center [265, 99] width 74 height 15
click at [270, 102] on input "eierdooier ... leer" at bounding box center [267, 101] width 5 height 5
radio input "true"
click at [278, 85] on label "omelet ... leer" at bounding box center [265, 77] width 74 height 15
click at [270, 83] on input "omelet ... leer" at bounding box center [267, 80] width 5 height 5
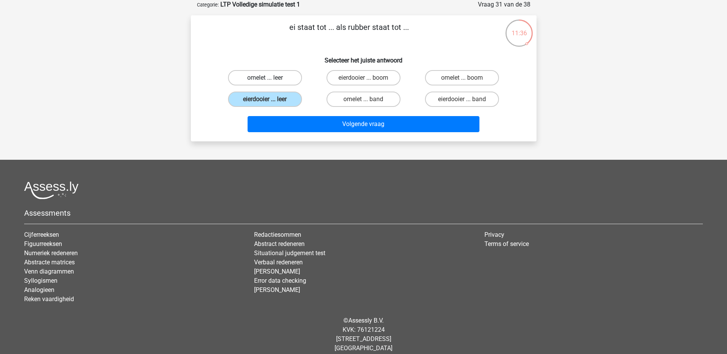
radio input "true"
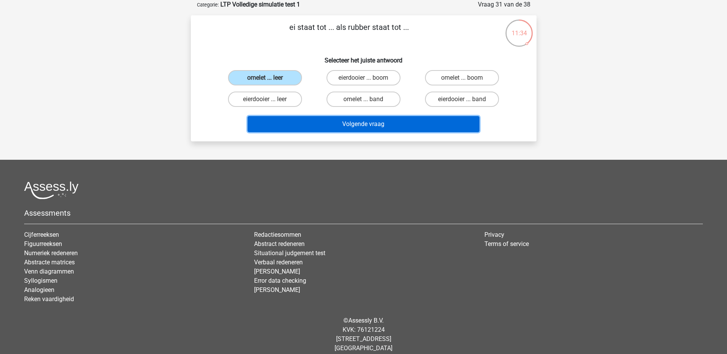
click at [299, 117] on button "Volgende vraag" at bounding box center [364, 124] width 232 height 16
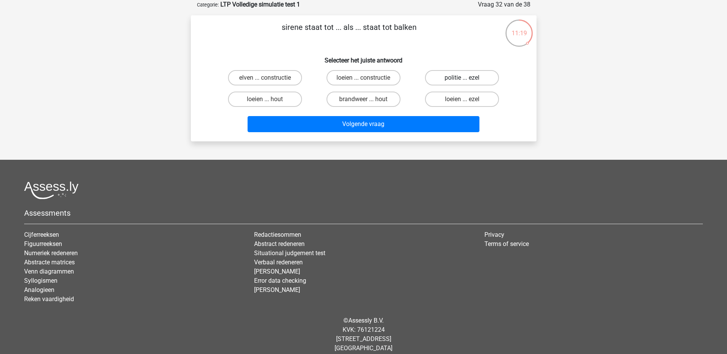
click at [467, 79] on label "politie ... ezel" at bounding box center [462, 77] width 74 height 15
click at [467, 79] on input "politie ... ezel" at bounding box center [464, 80] width 5 height 5
radio input "true"
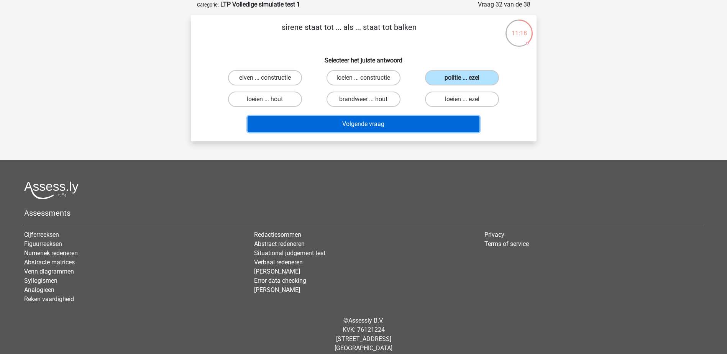
click at [405, 129] on button "Volgende vraag" at bounding box center [364, 124] width 232 height 16
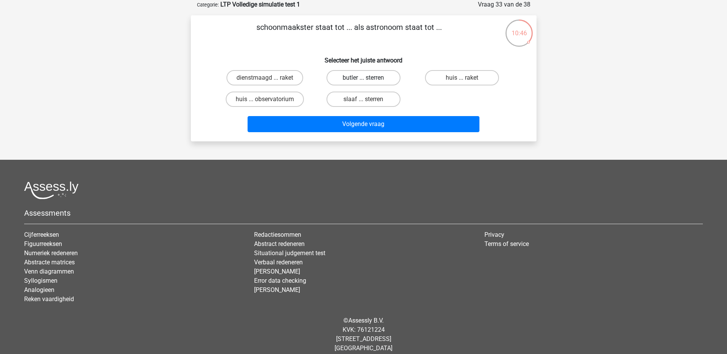
click at [373, 76] on label "butler ... sterren" at bounding box center [364, 77] width 74 height 15
click at [368, 78] on input "butler ... sterren" at bounding box center [365, 80] width 5 height 5
radio input "true"
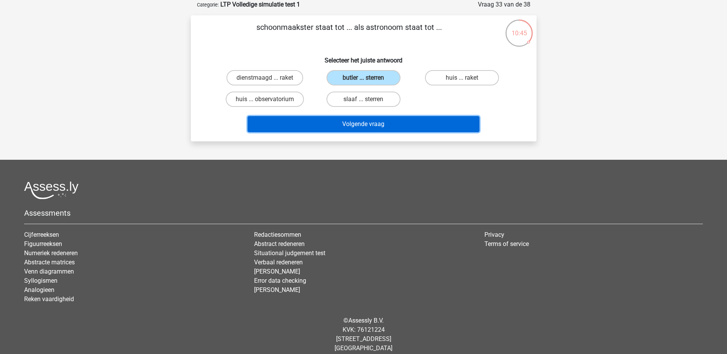
click at [394, 122] on button "Volgende vraag" at bounding box center [364, 124] width 232 height 16
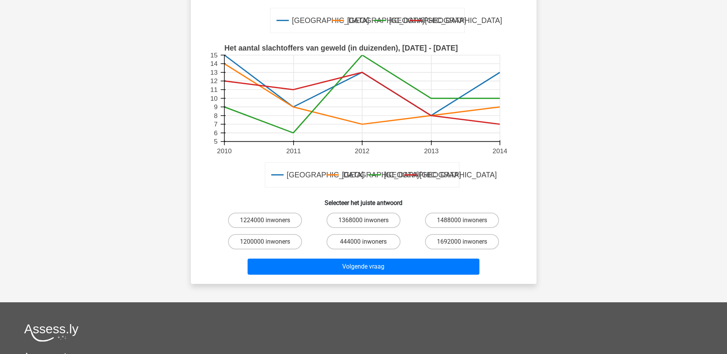
scroll to position [268, 0]
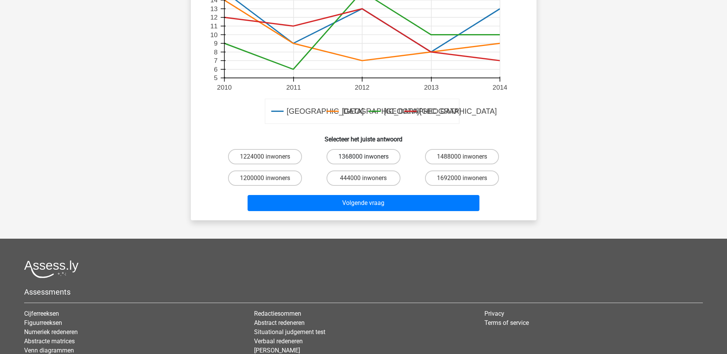
click at [388, 157] on label "1368000 inwoners" at bounding box center [364, 156] width 74 height 15
click at [368, 157] on input "1368000 inwoners" at bounding box center [365, 159] width 5 height 5
radio input "true"
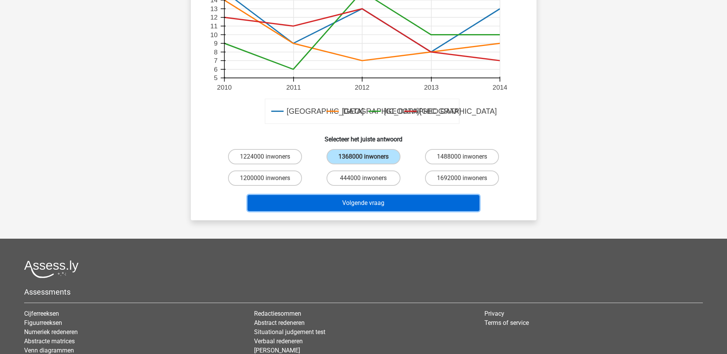
click at [393, 196] on button "Volgende vraag" at bounding box center [364, 203] width 232 height 16
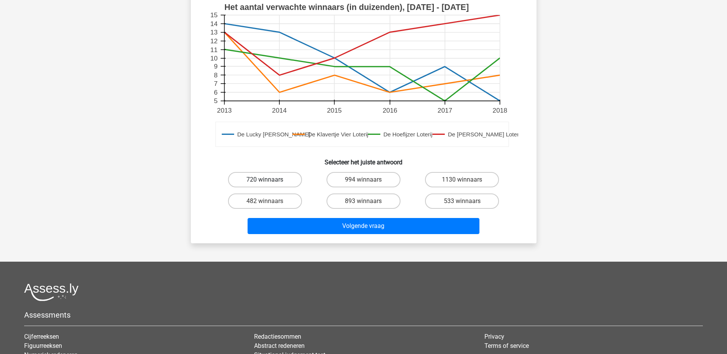
click at [288, 183] on label "720 winnaars" at bounding box center [265, 179] width 74 height 15
click at [270, 183] on input "720 winnaars" at bounding box center [267, 182] width 5 height 5
radio input "true"
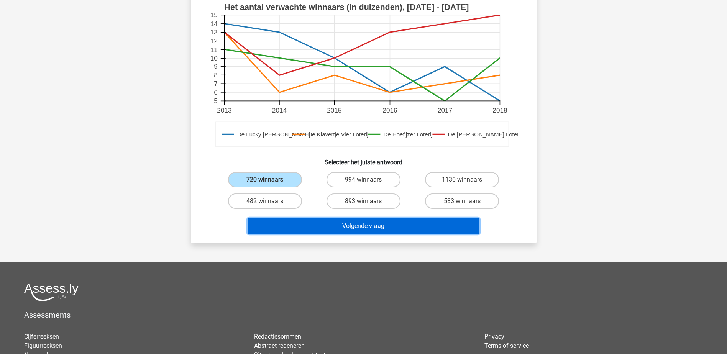
click at [350, 227] on button "Volgende vraag" at bounding box center [364, 226] width 232 height 16
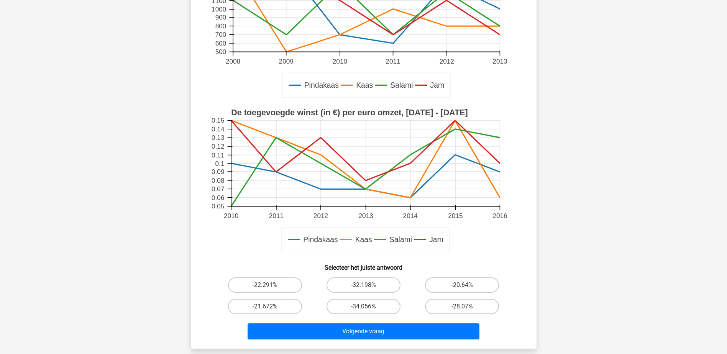
scroll to position [192, 0]
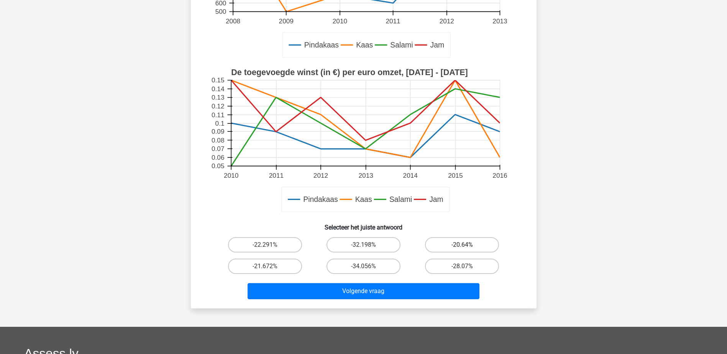
click at [449, 241] on label "-20.64%" at bounding box center [462, 244] width 74 height 15
click at [462, 245] on input "-20.64%" at bounding box center [464, 247] width 5 height 5
radio input "true"
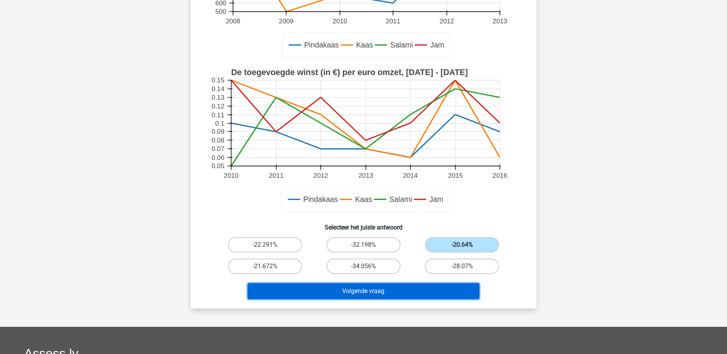
click at [439, 290] on button "Volgende vraag" at bounding box center [364, 291] width 232 height 16
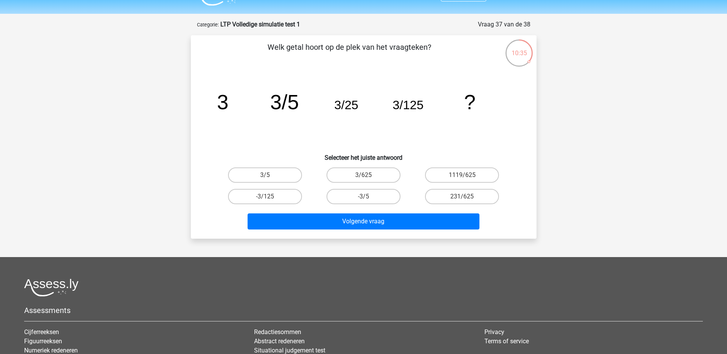
scroll to position [0, 0]
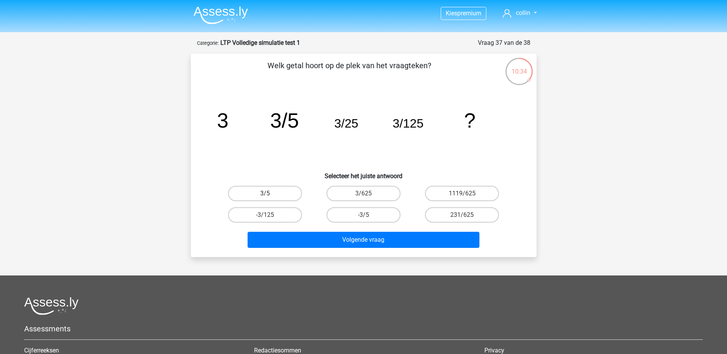
click at [301, 200] on div "3/5" at bounding box center [265, 193] width 92 height 15
click at [299, 196] on label "3/5" at bounding box center [265, 193] width 74 height 15
click at [270, 196] on input "3/5" at bounding box center [267, 196] width 5 height 5
radio input "true"
click at [370, 211] on label "-3/5" at bounding box center [364, 214] width 74 height 15
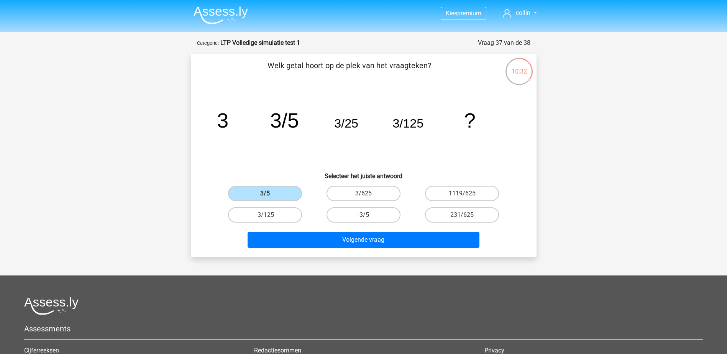
click at [368, 215] on input "-3/5" at bounding box center [365, 217] width 5 height 5
radio input "true"
click at [370, 197] on label "3/625" at bounding box center [364, 193] width 74 height 15
click at [368, 197] on input "3/625" at bounding box center [365, 196] width 5 height 5
radio input "true"
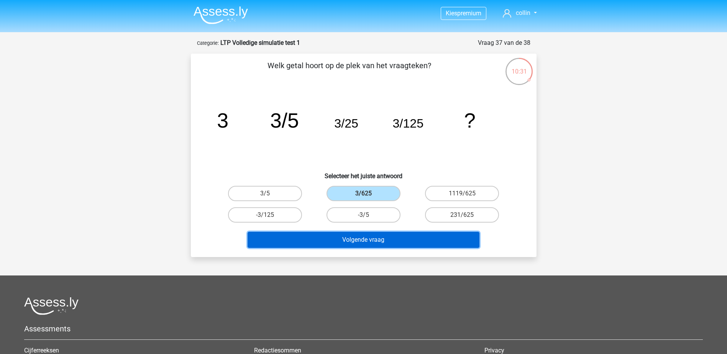
click at [384, 242] on button "Volgende vraag" at bounding box center [364, 240] width 232 height 16
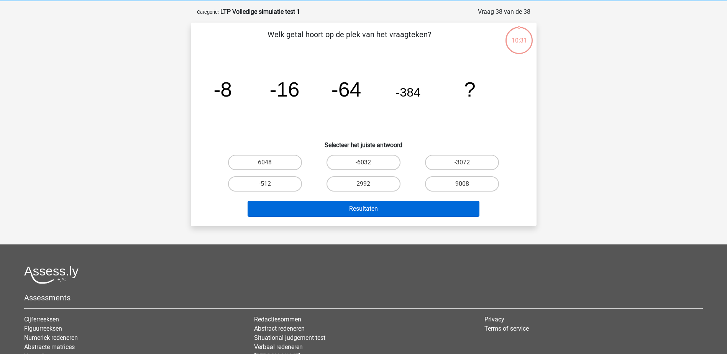
scroll to position [38, 0]
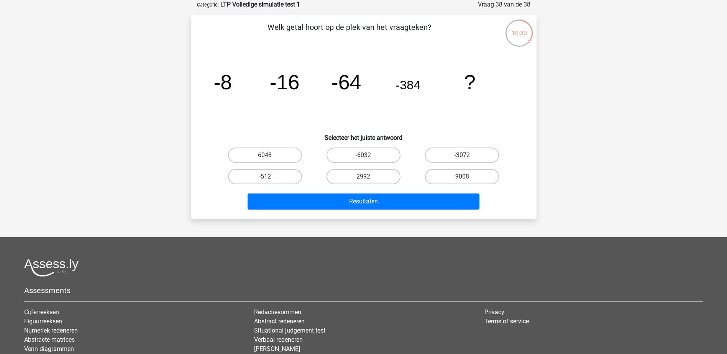
drag, startPoint x: 433, startPoint y: 153, endPoint x: 438, endPoint y: 155, distance: 5.1
click at [433, 153] on label "-3072" at bounding box center [462, 155] width 74 height 15
click at [462, 155] on input "-3072" at bounding box center [464, 157] width 5 height 5
radio input "true"
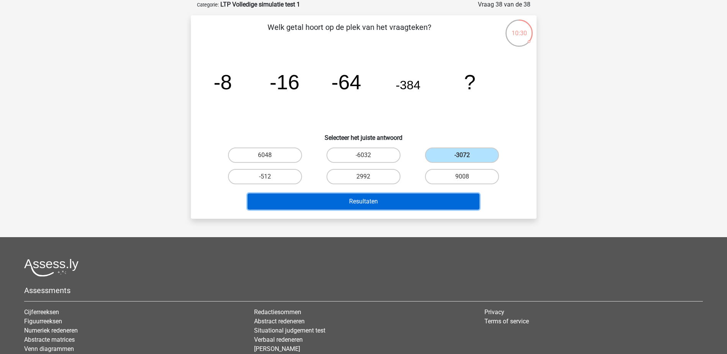
click at [425, 199] on button "Resultaten" at bounding box center [364, 202] width 232 height 16
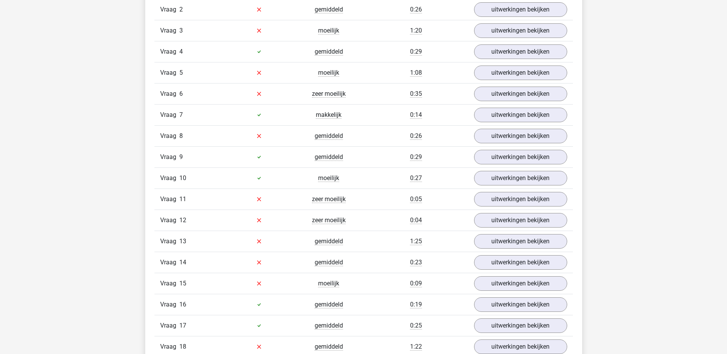
scroll to position [920, 0]
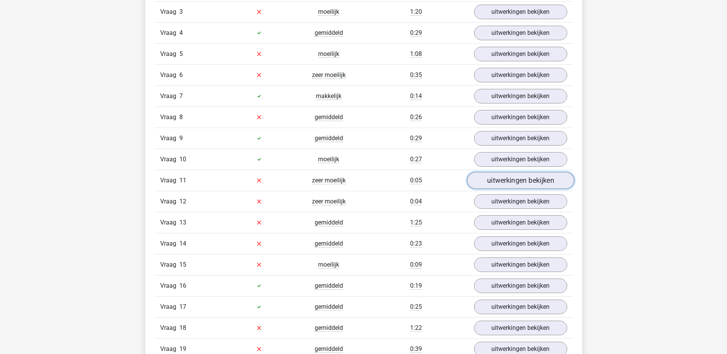
click at [504, 177] on link "uitwerkingen bekijken" at bounding box center [520, 180] width 107 height 17
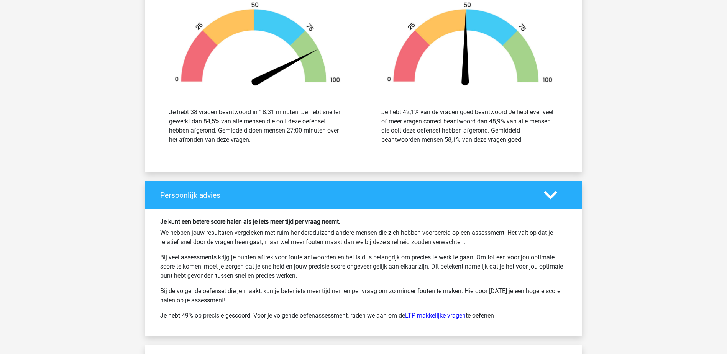
scroll to position [2530, 0]
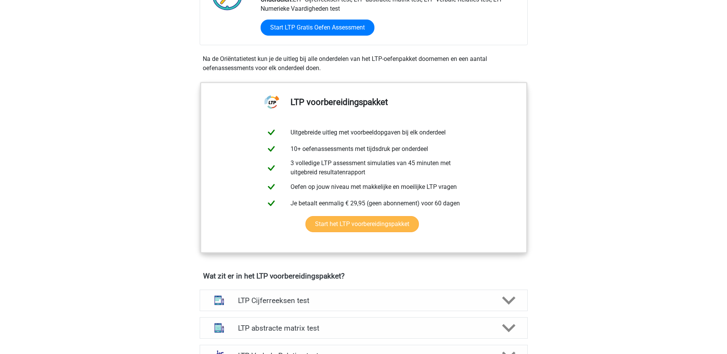
scroll to position [383, 0]
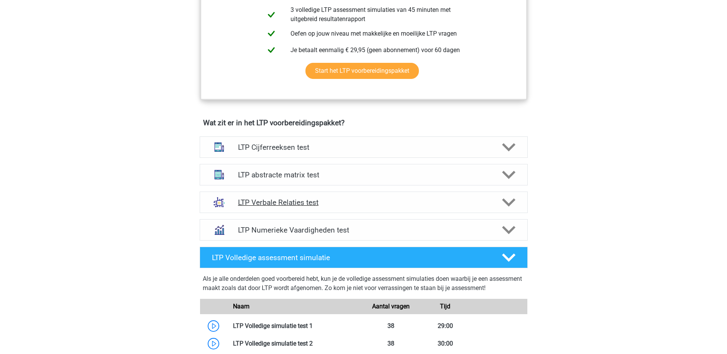
click at [306, 205] on h4 "LTP Verbale Relaties test" at bounding box center [363, 202] width 251 height 9
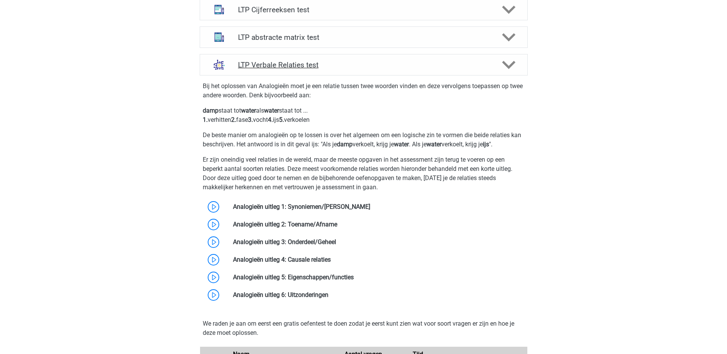
scroll to position [537, 0]
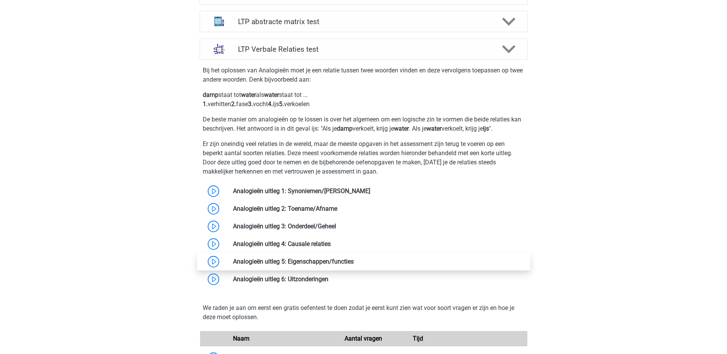
click at [354, 264] on link at bounding box center [354, 261] width 0 height 7
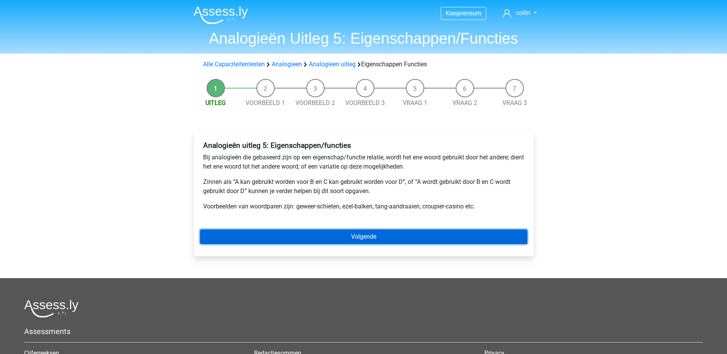
click at [385, 235] on link "Volgende" at bounding box center [363, 237] width 327 height 15
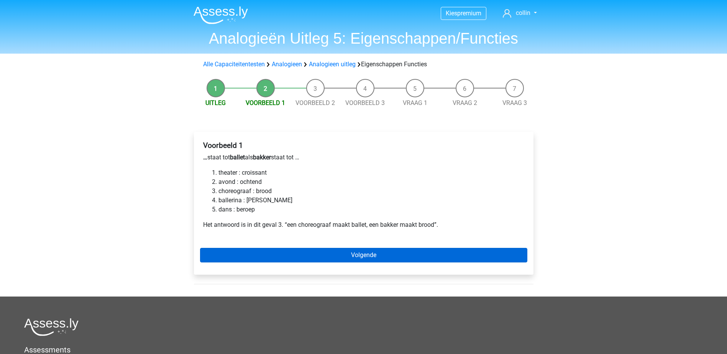
click at [385, 250] on div "Voorbeeld 1 … staat tot ballet als bakker staat tot … theater : croissant avond…" at bounding box center [364, 203] width 340 height 143
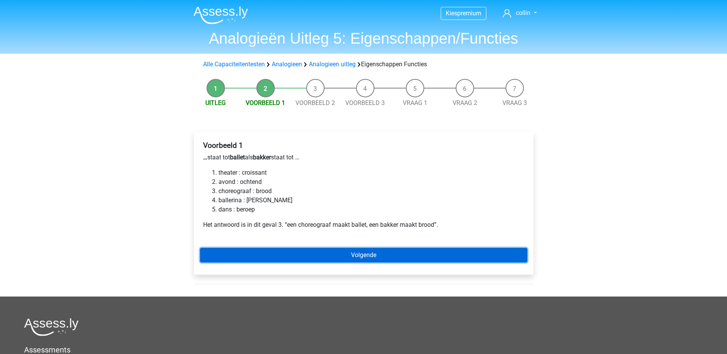
click at [386, 251] on link "Volgende" at bounding box center [363, 255] width 327 height 15
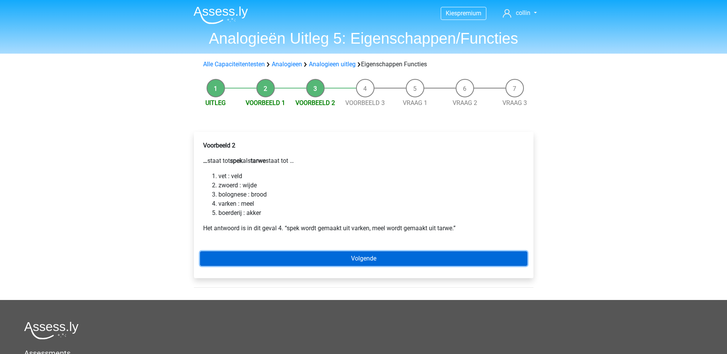
click at [385, 259] on link "Volgende" at bounding box center [363, 258] width 327 height 15
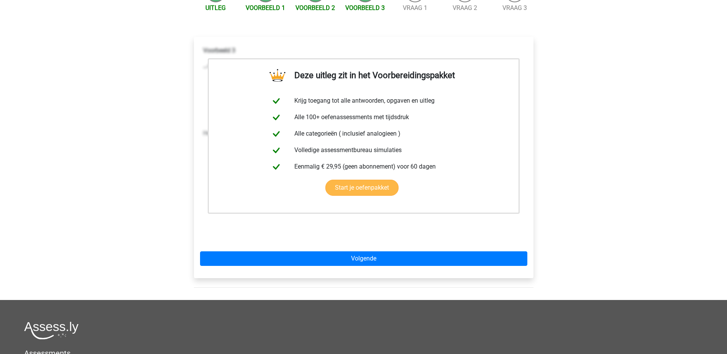
scroll to position [77, 0]
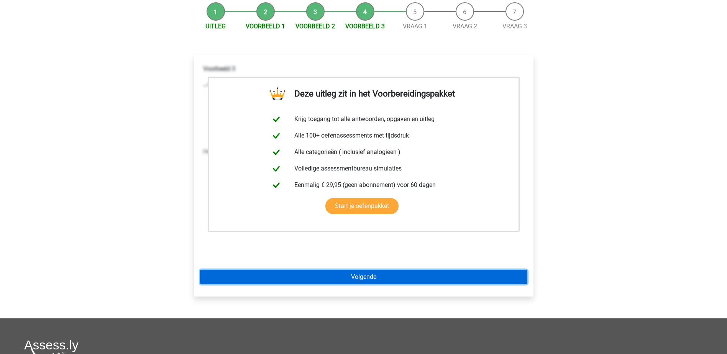
click at [422, 278] on link "Volgende" at bounding box center [363, 277] width 327 height 15
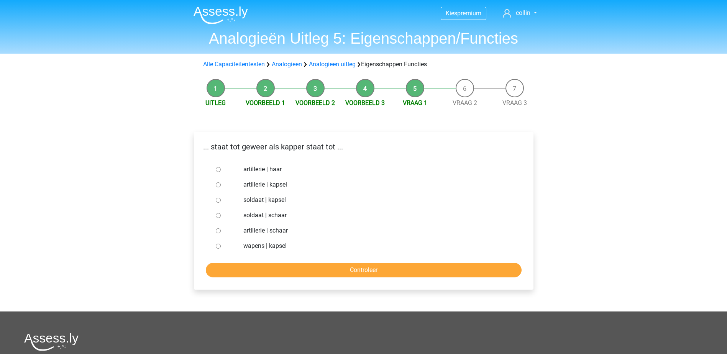
click at [219, 199] on input "soldaat | kapsel" at bounding box center [218, 200] width 5 height 5
radio input "true"
click at [358, 269] on input "Controleer" at bounding box center [364, 270] width 316 height 15
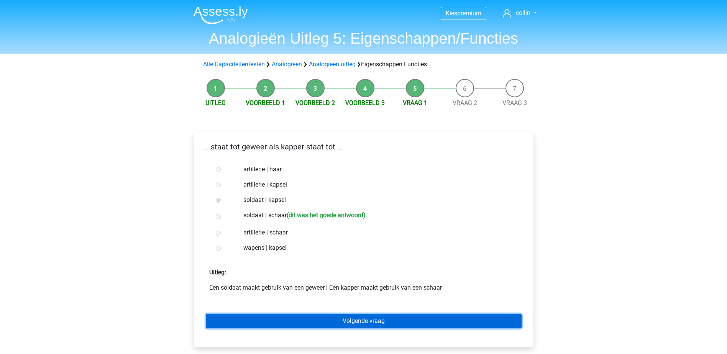
click at [365, 326] on link "Volgende vraag" at bounding box center [364, 321] width 316 height 15
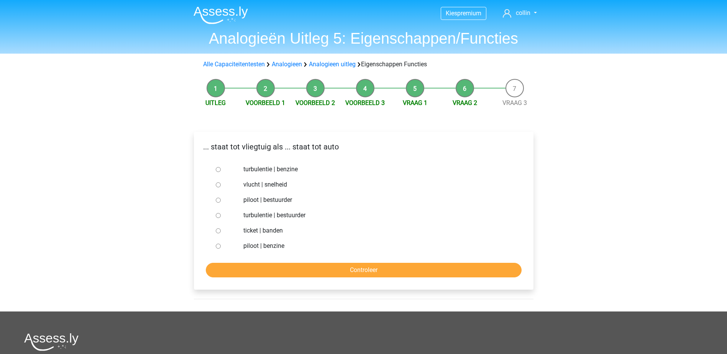
click at [217, 205] on div at bounding box center [225, 199] width 25 height 15
click at [217, 204] on div at bounding box center [225, 199] width 25 height 15
click at [220, 200] on input "piloot | bestuurder" at bounding box center [218, 200] width 5 height 5
radio input "true"
click at [311, 269] on input "Controleer" at bounding box center [364, 270] width 316 height 15
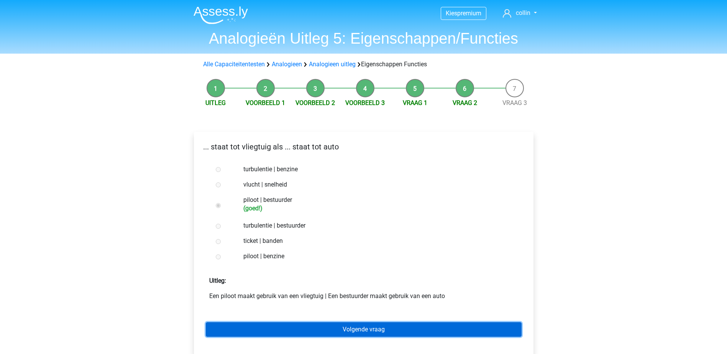
click at [370, 333] on link "Volgende vraag" at bounding box center [364, 329] width 316 height 15
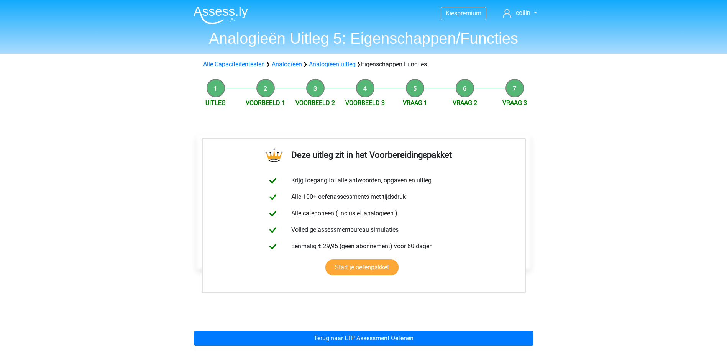
scroll to position [153, 0]
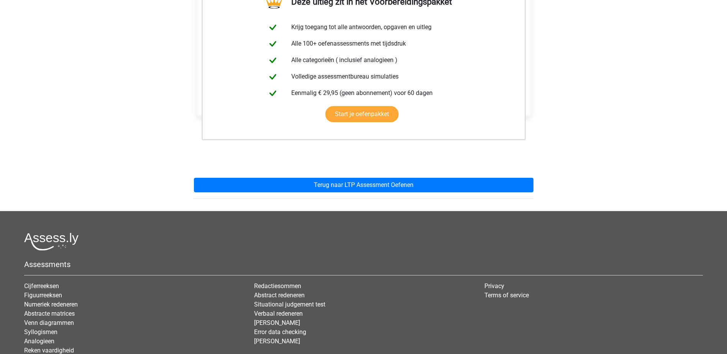
click at [348, 193] on div "Deze uitleg zit in het Voorbereidingspakket Krijg toegang tot alle antwoorden, …" at bounding box center [364, 87] width 352 height 248
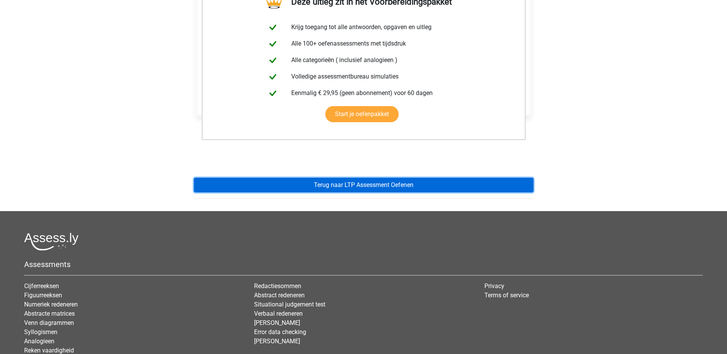
click at [348, 192] on link "Terug naar LTP Assessment Oefenen" at bounding box center [364, 185] width 340 height 15
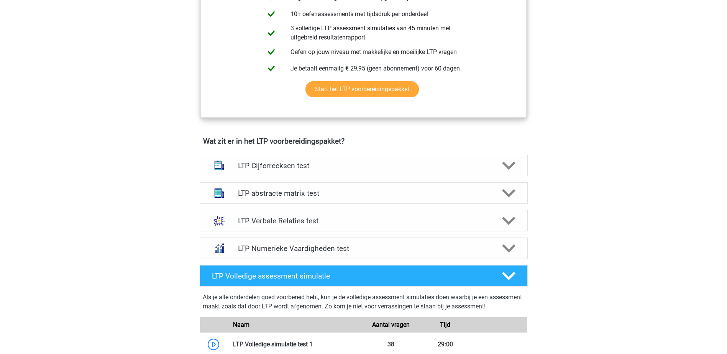
scroll to position [383, 0]
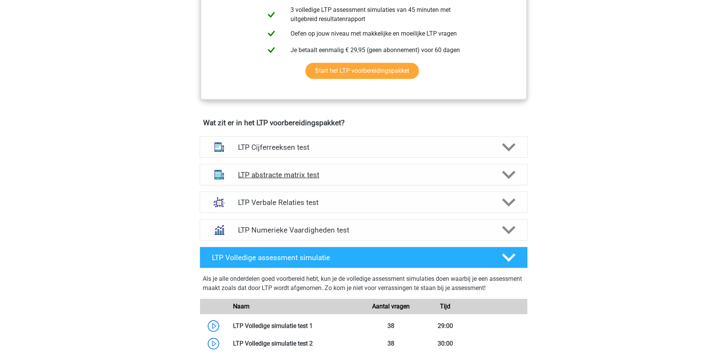
click at [314, 179] on h4 "LTP abstracte matrix test" at bounding box center [363, 175] width 251 height 9
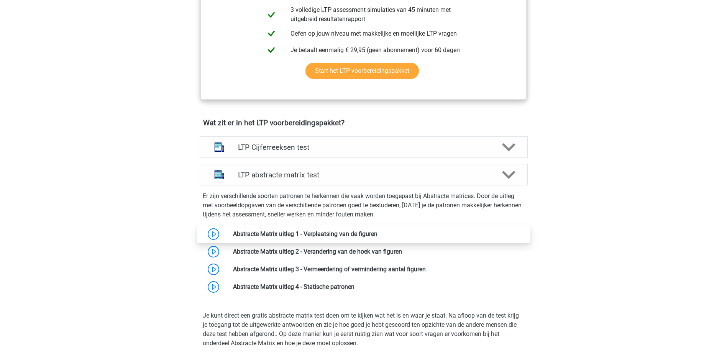
click at [378, 233] on link at bounding box center [378, 233] width 0 height 7
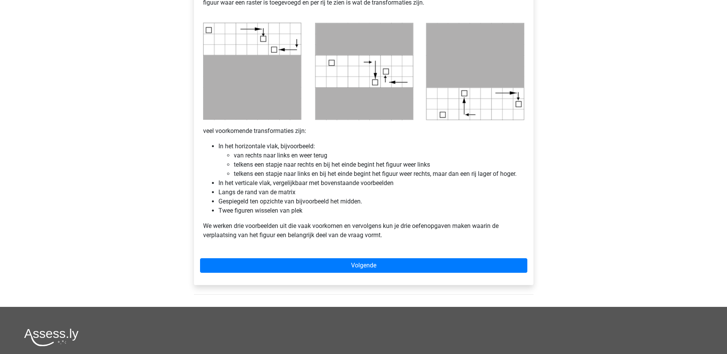
scroll to position [460, 0]
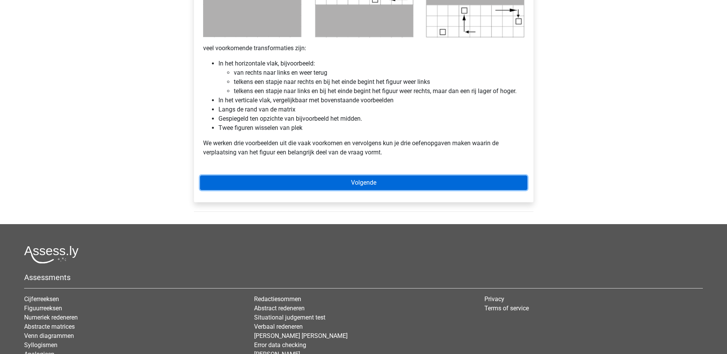
click at [385, 187] on link "Volgende" at bounding box center [363, 183] width 327 height 15
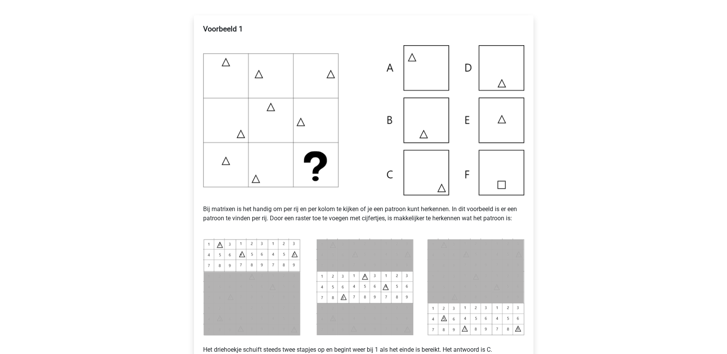
scroll to position [153, 0]
